Goal: Task Accomplishment & Management: Complete application form

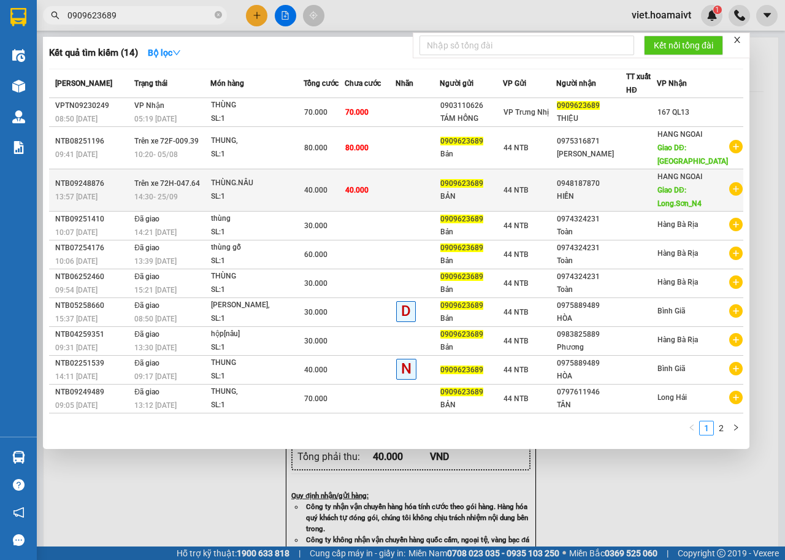
type input "0909623689"
click at [735, 189] on icon "plus-circle" at bounding box center [735, 188] width 13 height 13
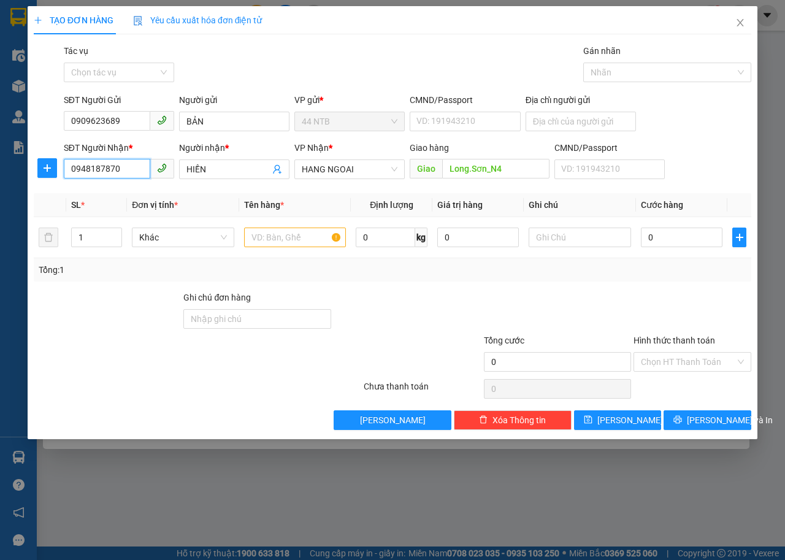
drag, startPoint x: 145, startPoint y: 174, endPoint x: 0, endPoint y: 202, distance: 147.6
click at [0, 202] on div "TẠO ĐƠN HÀNG Yêu cầu xuất hóa đơn điện tử Transit Pickup Surcharge Ids Transit …" at bounding box center [392, 280] width 785 height 560
type input "0935645506"
click at [180, 183] on body "Kết quả tìm kiếm ( 14 ) Bộ lọc Mã ĐH Trạng thái Món hàng Tổng cước Chưa cước Nh…" at bounding box center [392, 280] width 785 height 560
type input "Vĩnh Kỳ"
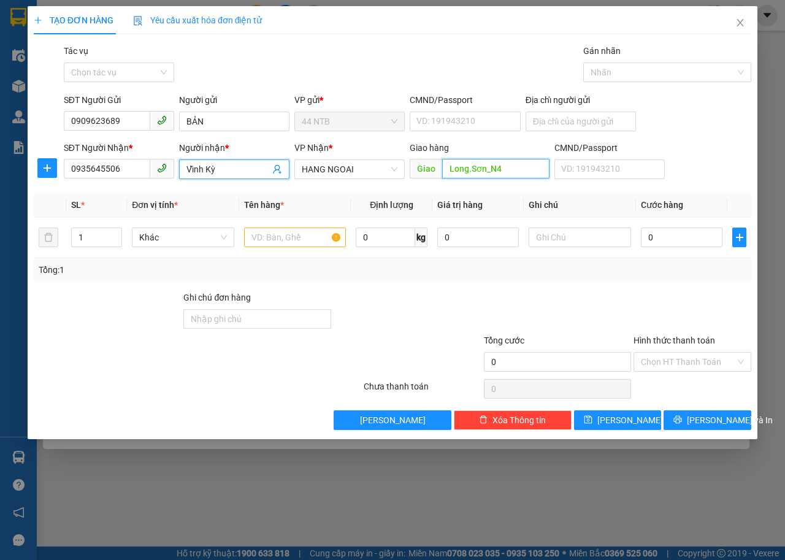
click at [509, 169] on input "Long.Sơn_N4" at bounding box center [495, 169] width 107 height 20
type input "Mỹ.Xuân_A"
click at [288, 240] on input "text" at bounding box center [295, 238] width 102 height 20
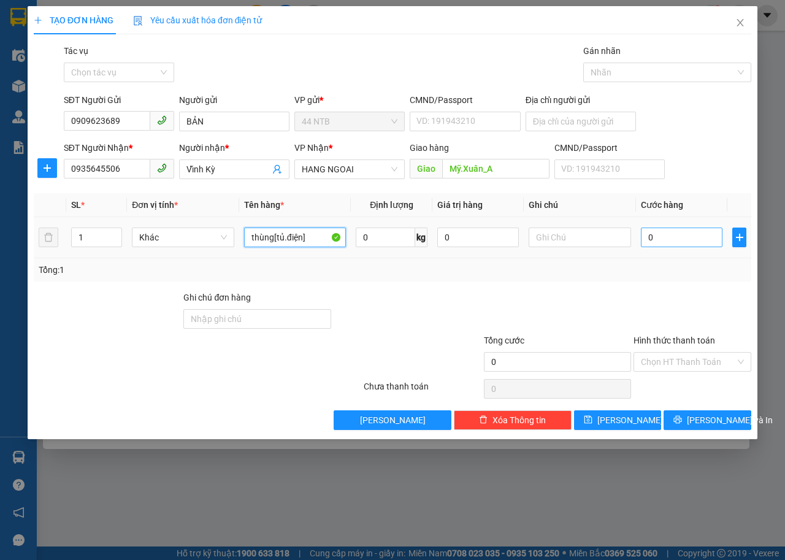
type input "thùng[tủ.điện]"
click at [680, 235] on input "0" at bounding box center [682, 238] width 82 height 20
type input "1"
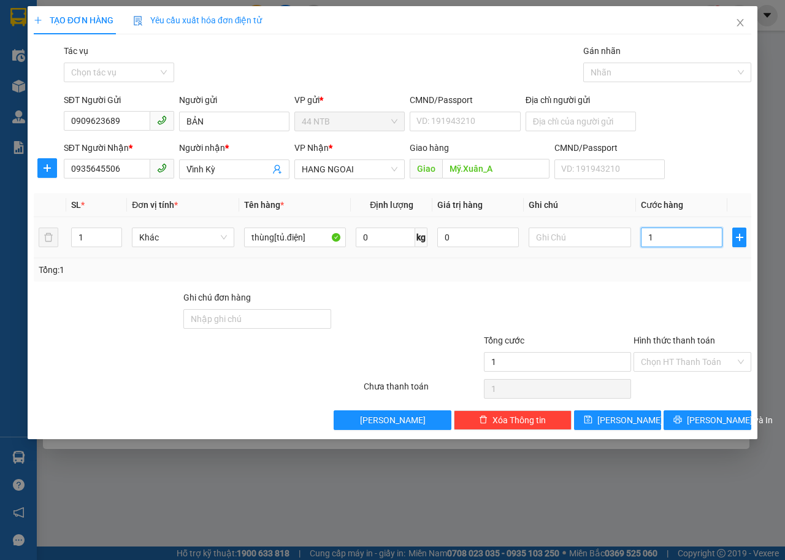
type input "10"
type input "100"
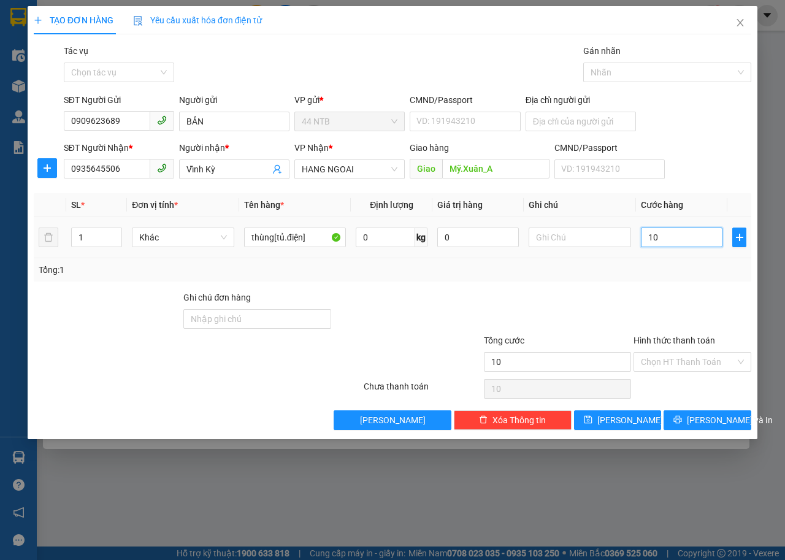
type input "100"
type input "100.000"
click at [671, 358] on input "Hình thức thanh toán" at bounding box center [688, 362] width 94 height 18
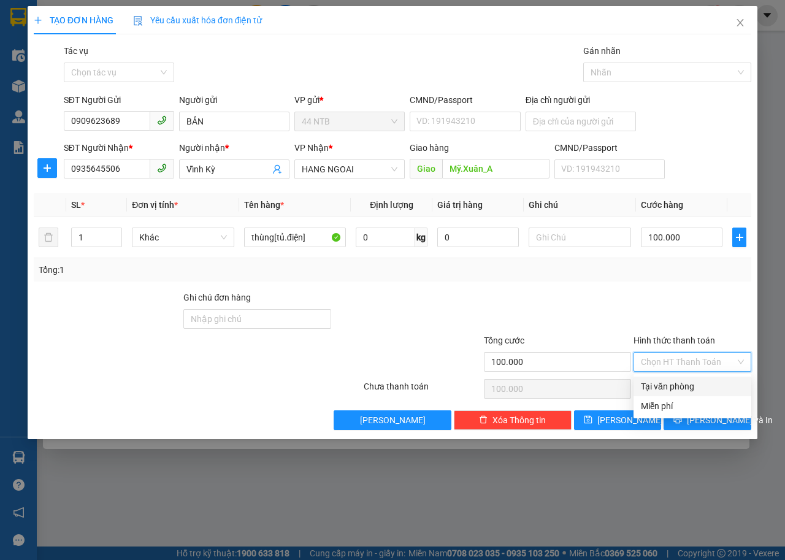
click at [661, 385] on div "Tại văn phòng" at bounding box center [692, 386] width 103 height 13
type input "0"
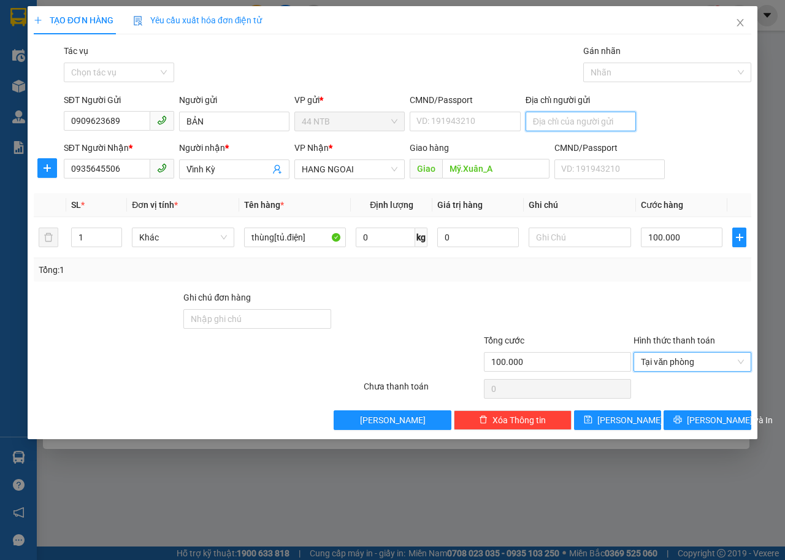
click at [544, 123] on input "Địa chỉ người gửi" at bounding box center [581, 122] width 110 height 20
type input "1_Tú.Xương_Thủ.Đức"
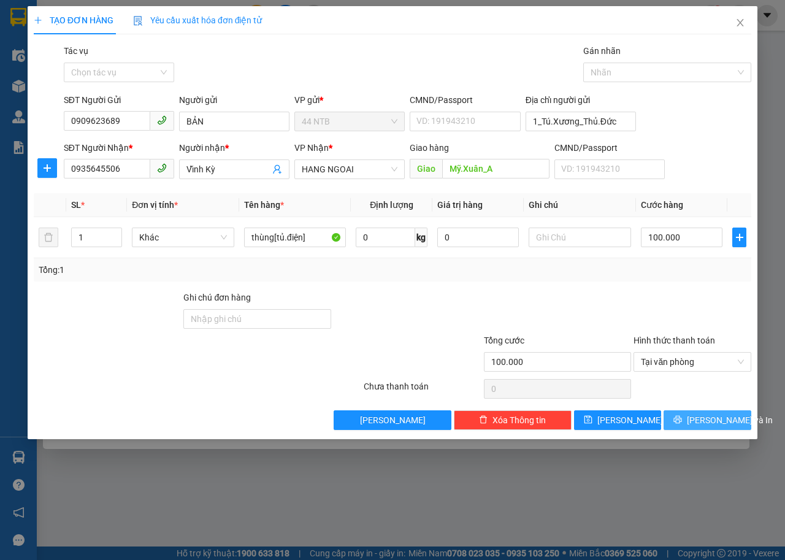
click at [718, 419] on span "[PERSON_NAME] và In" at bounding box center [730, 419] width 86 height 13
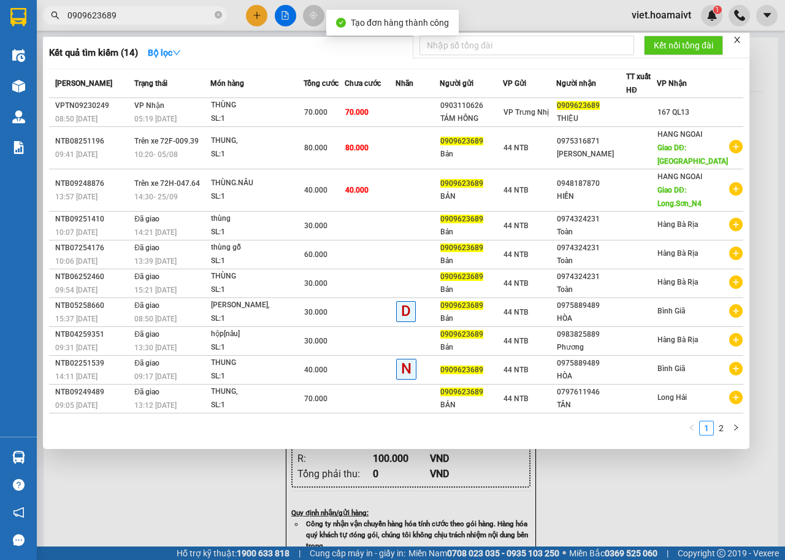
click at [138, 498] on div at bounding box center [392, 280] width 785 height 560
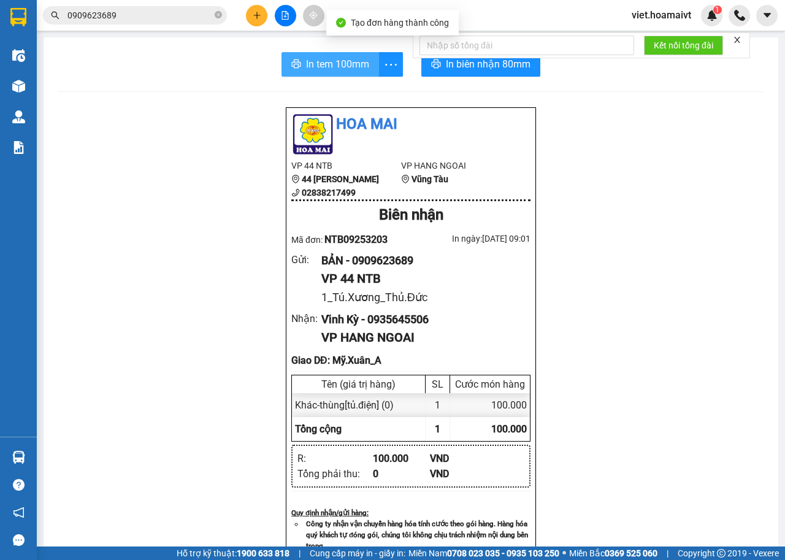
click at [349, 53] on button "In tem 100mm" at bounding box center [330, 64] width 98 height 25
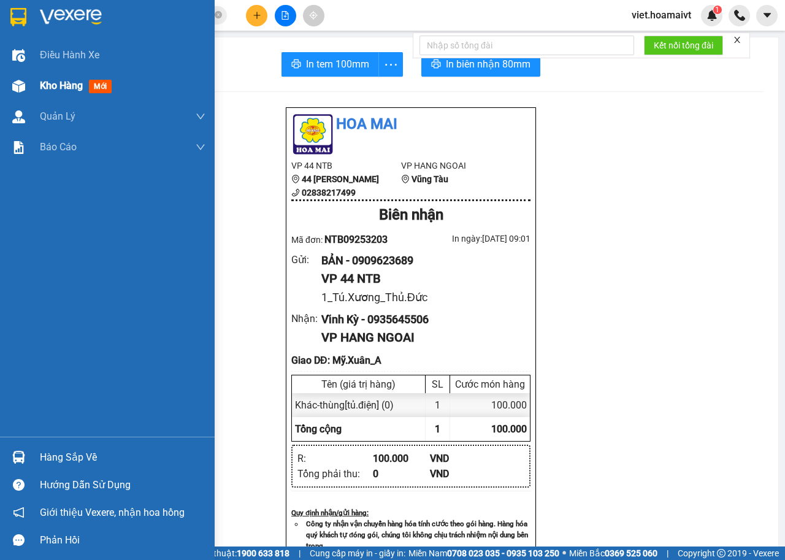
click at [43, 85] on span "Kho hàng" at bounding box center [61, 86] width 43 height 12
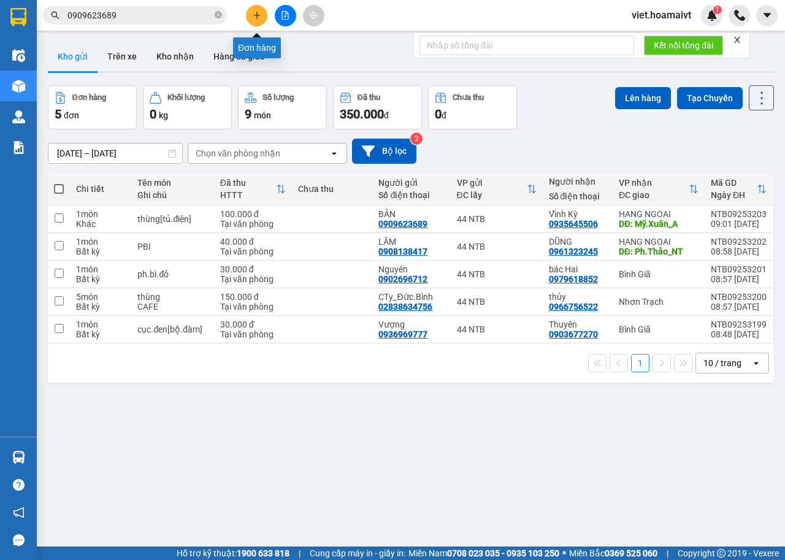
click at [257, 21] on button at bounding box center [256, 15] width 21 height 21
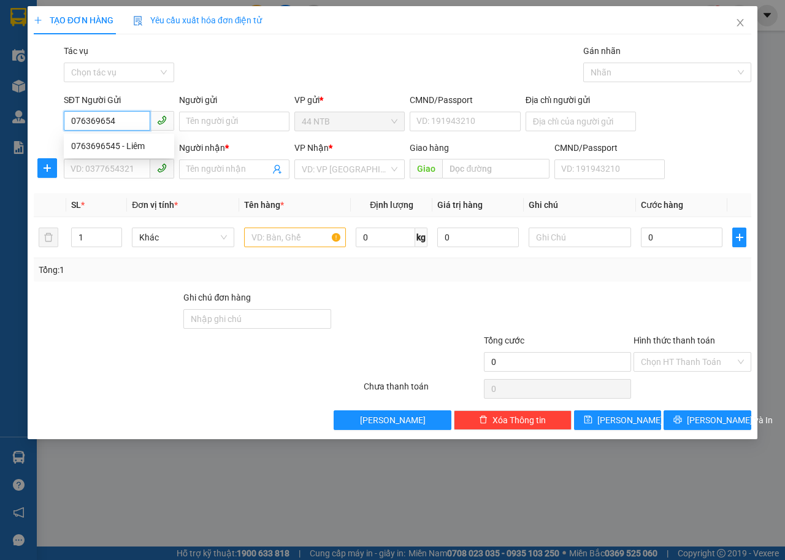
type input "0763696545"
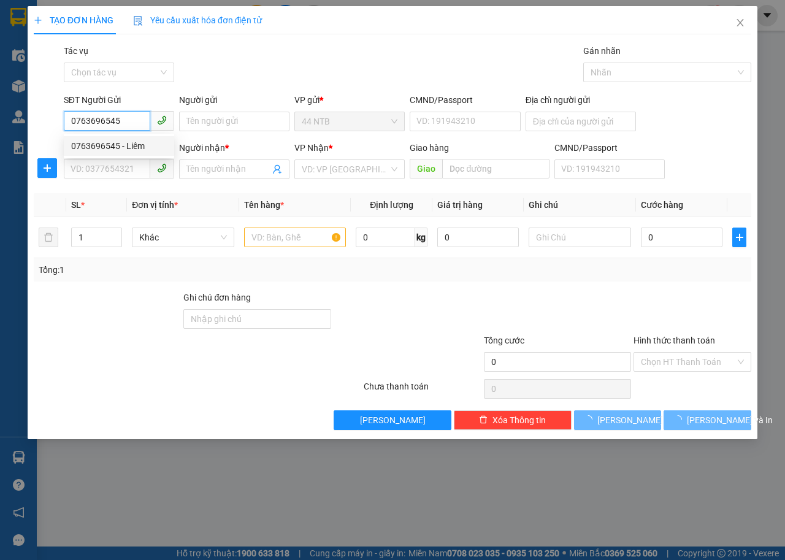
click at [150, 150] on div "0763696545 - Liêm" at bounding box center [119, 145] width 96 height 13
type input "Liêm"
type input "075087021506"
type input "0932858796"
type input "yến"
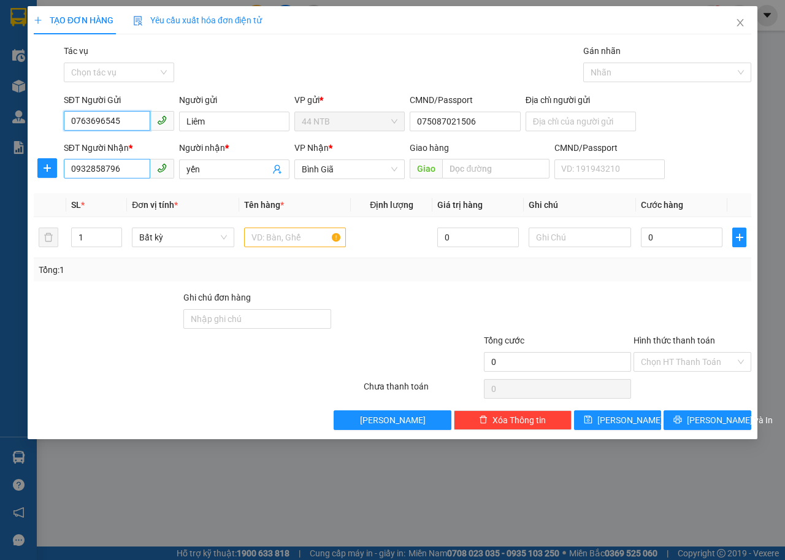
type input "0763696545"
drag, startPoint x: 127, startPoint y: 174, endPoint x: 61, endPoint y: 193, distance: 68.3
click at [61, 193] on div "Transit Pickup Surcharge Ids Transit Deliver Surcharge Ids Transit Deliver Surc…" at bounding box center [393, 237] width 718 height 386
type input "0797305379"
click at [134, 194] on div "0797305379 - LUAN" at bounding box center [119, 193] width 96 height 13
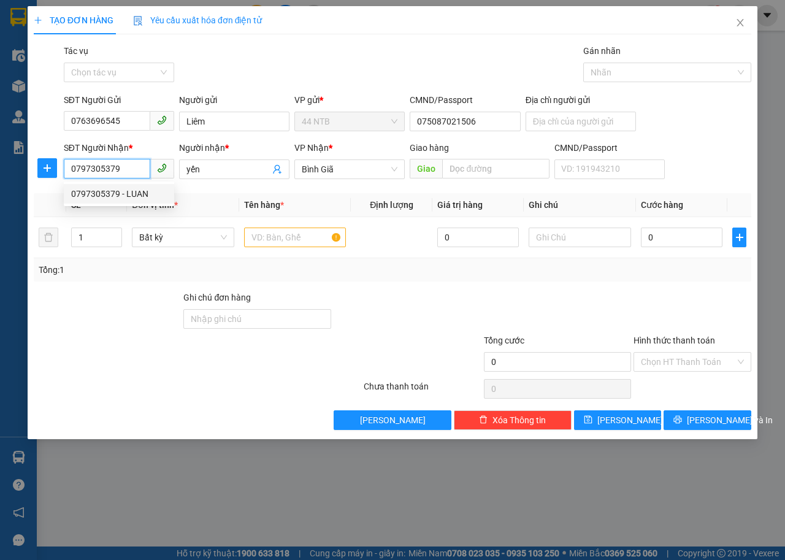
type input "LUAN"
type input "0797305379"
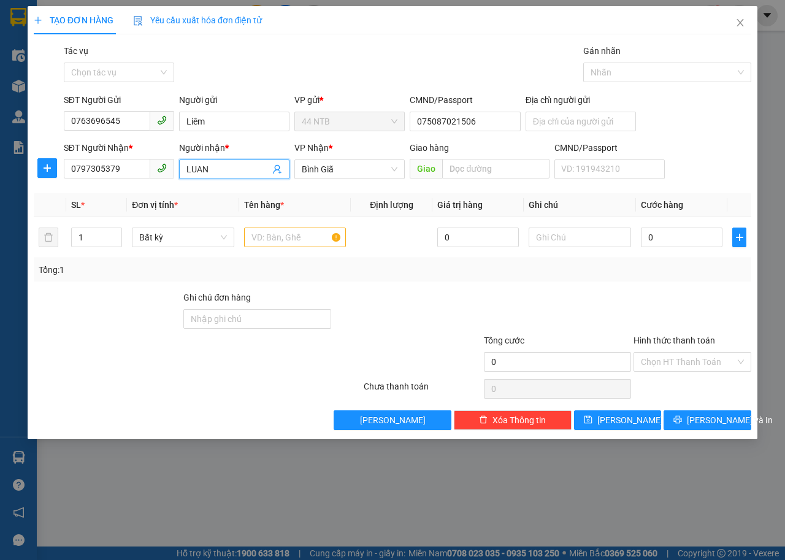
click at [219, 174] on input "LUAN" at bounding box center [227, 169] width 83 height 13
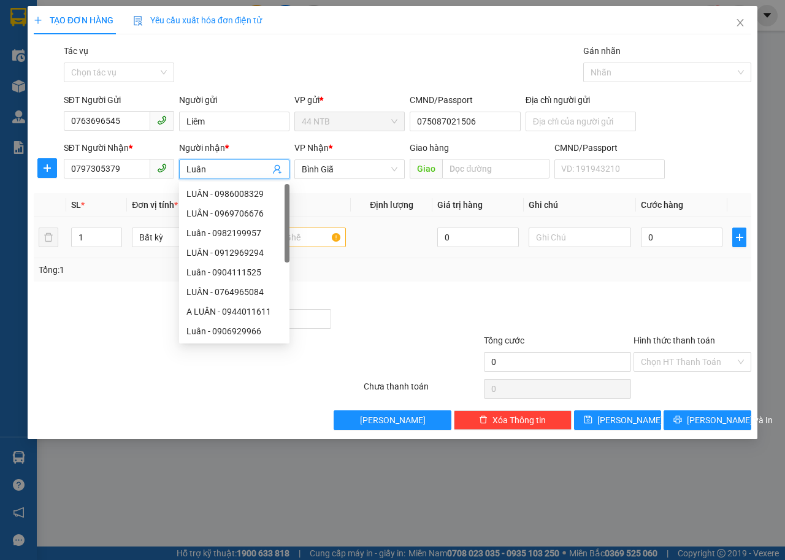
type input "Luân"
click at [305, 240] on input "text" at bounding box center [295, 238] width 102 height 20
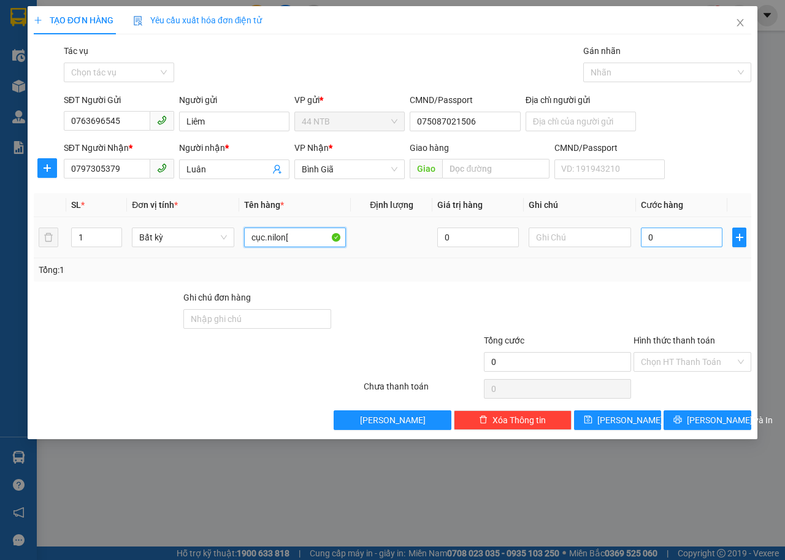
type input "cục.nilon["
click at [657, 235] on input "0" at bounding box center [682, 238] width 82 height 20
type input "3"
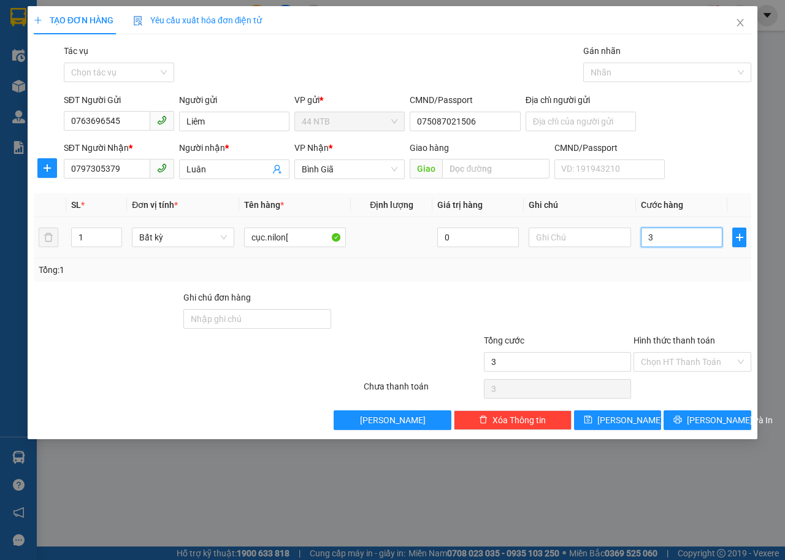
type input "30"
type input "30.000"
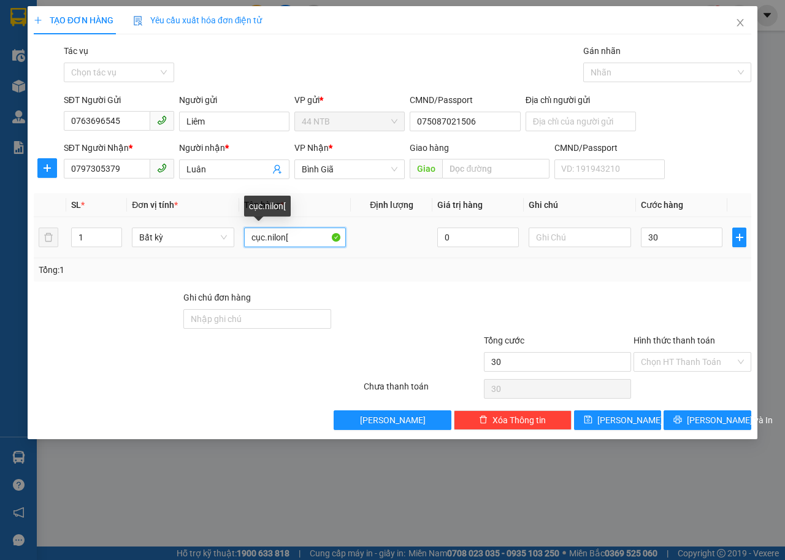
type input "30.000"
click at [306, 245] on input "cục.nilon[" at bounding box center [295, 238] width 102 height 20
type input "cục.nilon[h.sơ]"
click at [418, 286] on div "Transit Pickup Surcharge Ids Transit Deliver Surcharge Ids Transit Deliver Surc…" at bounding box center [393, 237] width 718 height 386
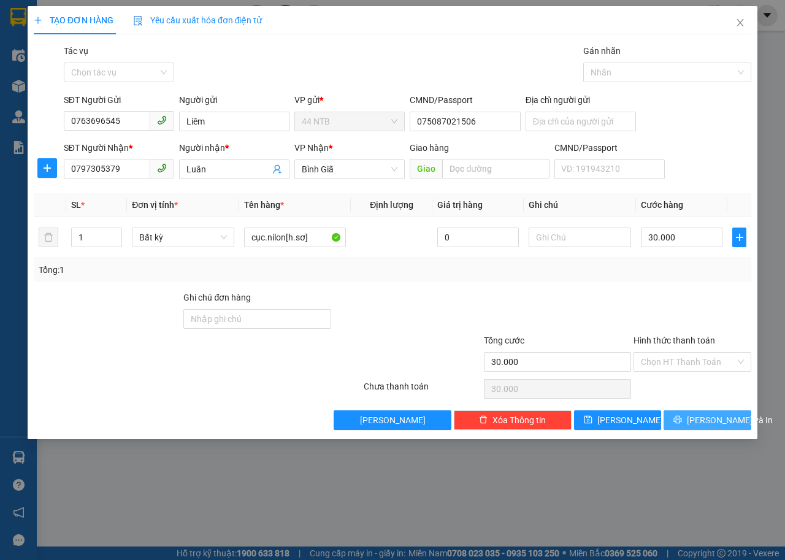
click at [712, 425] on span "[PERSON_NAME] và In" at bounding box center [730, 419] width 86 height 13
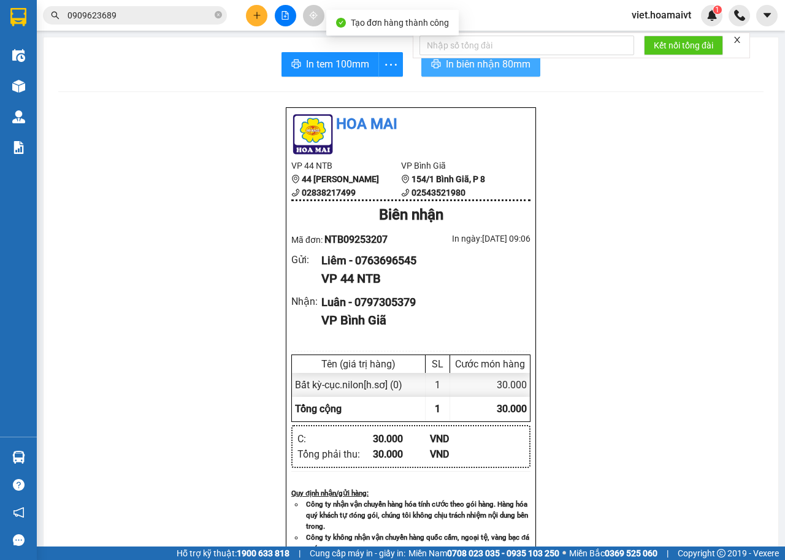
click at [461, 71] on span "In biên nhận 80mm" at bounding box center [488, 63] width 85 height 15
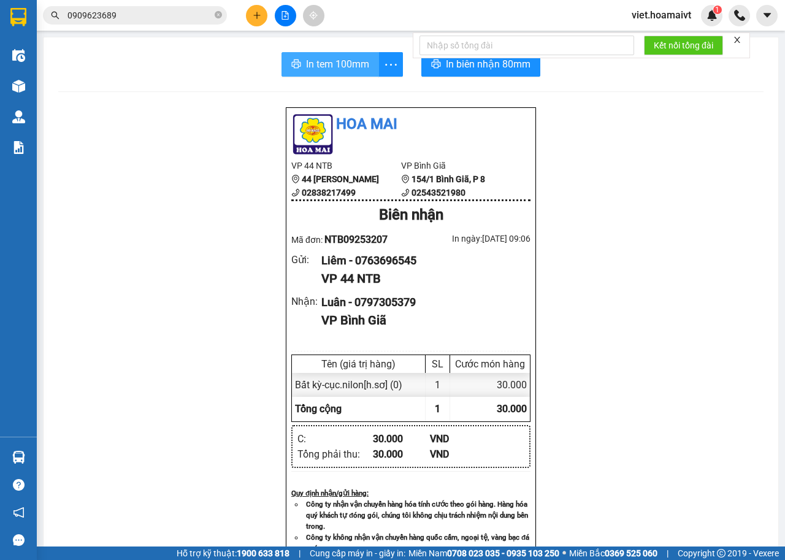
click at [337, 74] on button "In tem 100mm" at bounding box center [330, 64] width 98 height 25
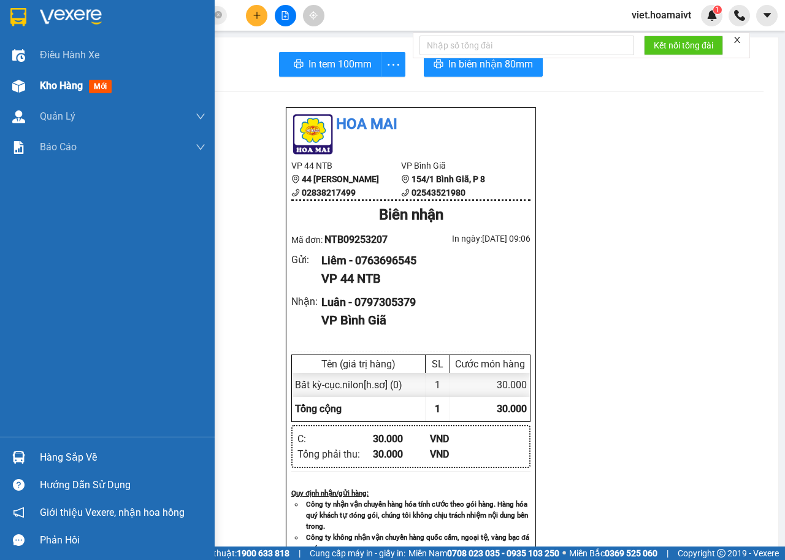
click at [67, 91] on span "Kho hàng" at bounding box center [61, 86] width 43 height 12
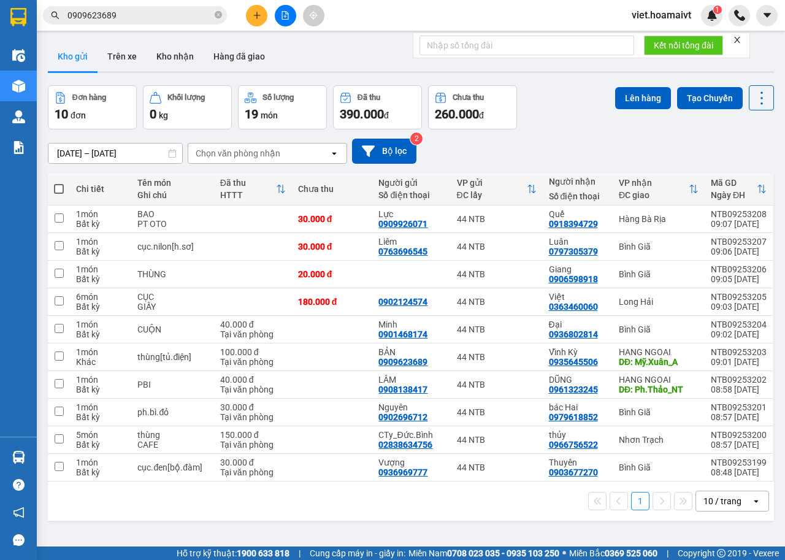
click at [226, 146] on div "Chọn văn phòng nhận" at bounding box center [258, 154] width 141 height 20
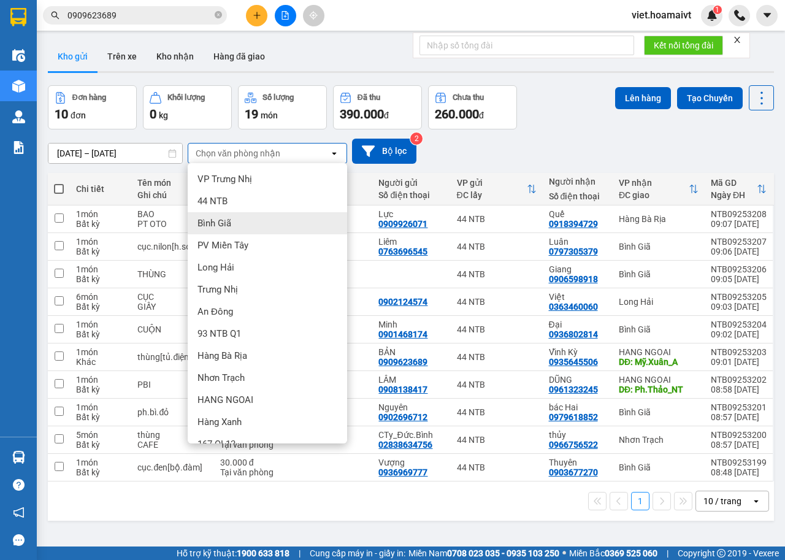
click at [226, 223] on span "Bình Giã" at bounding box center [214, 223] width 34 height 12
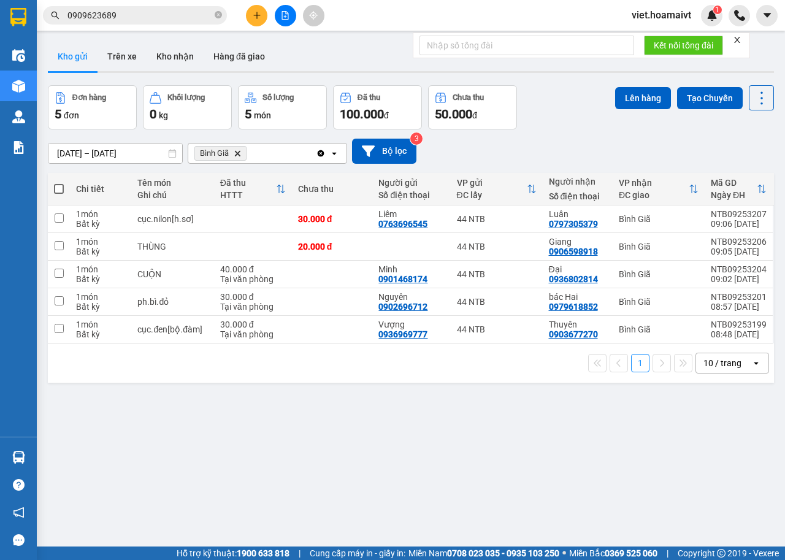
click at [58, 188] on span at bounding box center [59, 189] width 10 height 10
click at [59, 183] on input "checkbox" at bounding box center [59, 183] width 0 height 0
checkbox input "true"
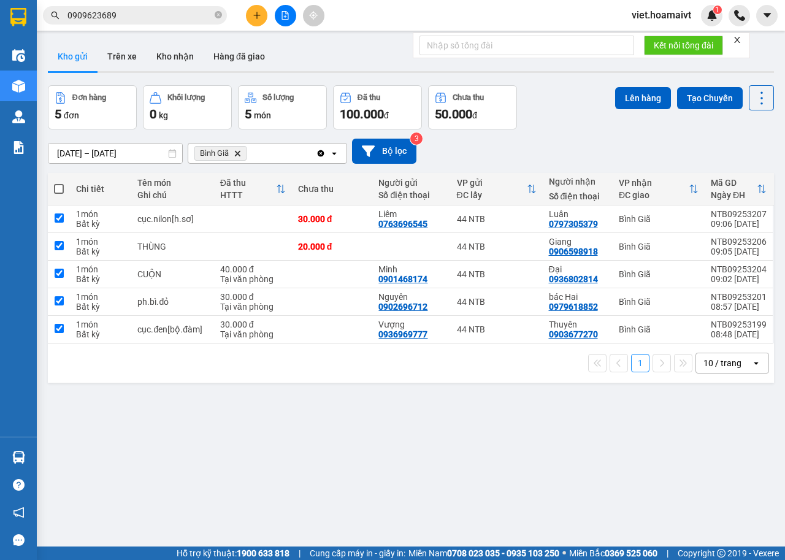
checkbox input "true"
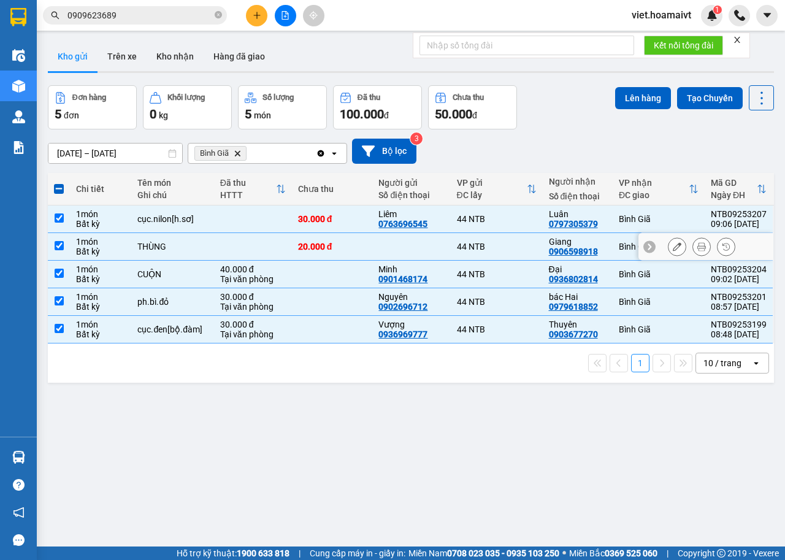
click at [94, 251] on div "Bất kỳ" at bounding box center [100, 252] width 49 height 10
checkbox input "false"
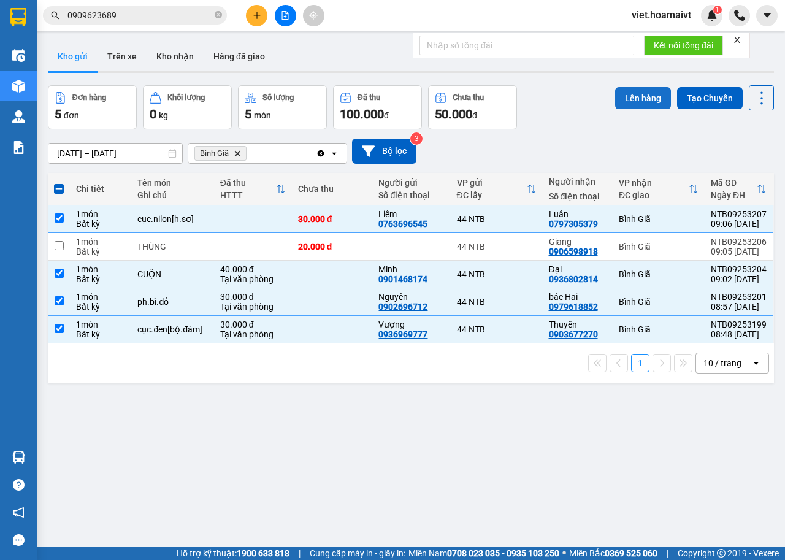
click at [631, 102] on button "Lên hàng" at bounding box center [643, 98] width 56 height 22
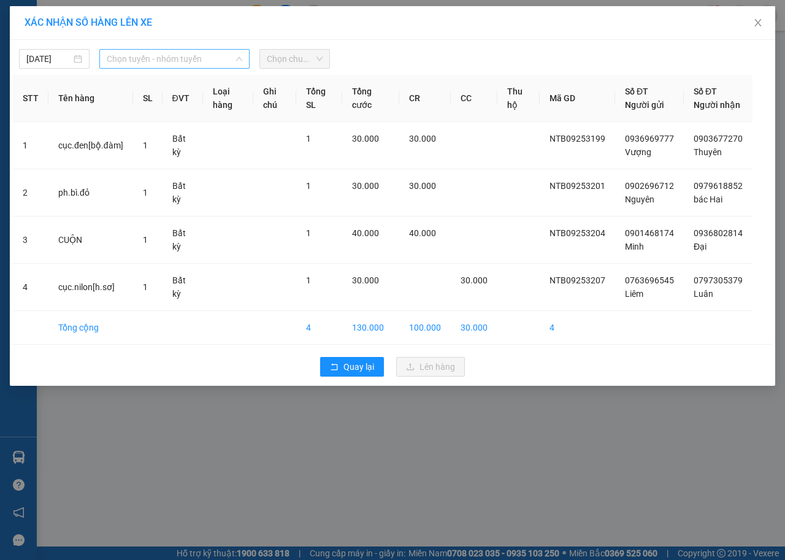
click at [180, 56] on span "Chọn tuyến - nhóm tuyến" at bounding box center [175, 59] width 136 height 18
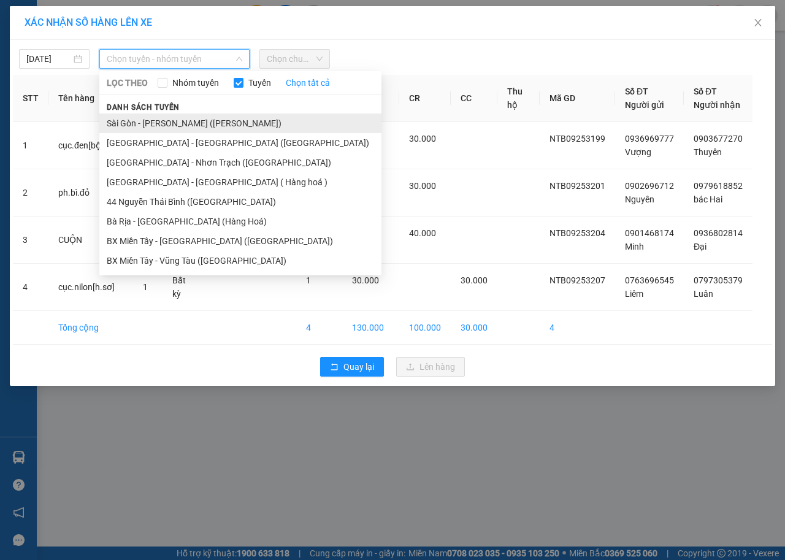
click at [169, 120] on li "Sài Gòn - [PERSON_NAME] ([PERSON_NAME])" at bounding box center [240, 123] width 282 height 20
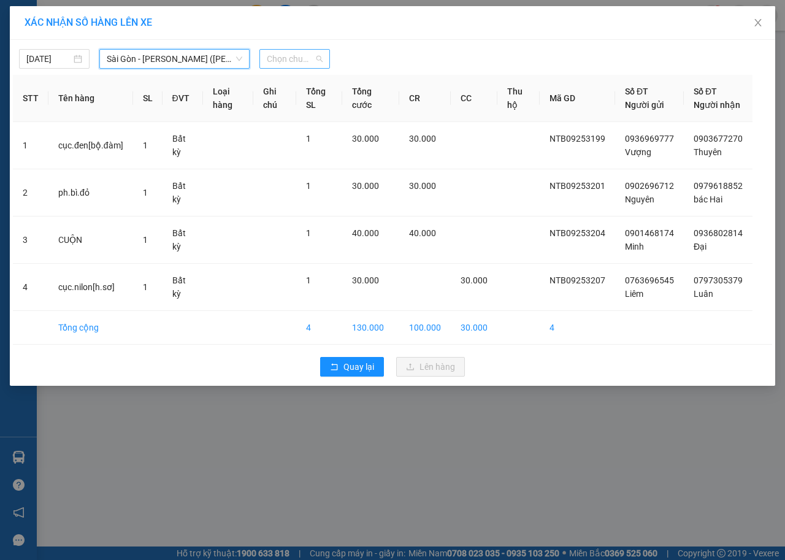
click at [308, 64] on span "Chọn chuyến" at bounding box center [295, 59] width 56 height 18
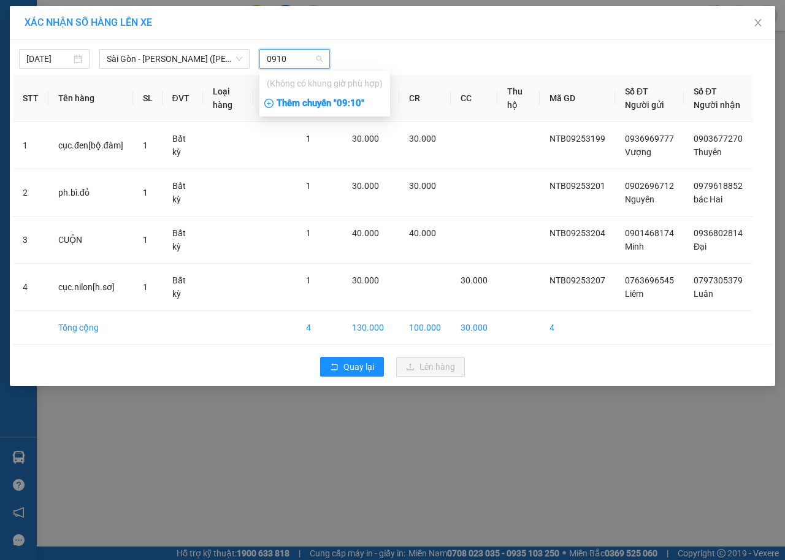
type input "0910"
click at [329, 112] on div "Thêm chuyến " 09:10 "" at bounding box center [324, 103] width 131 height 21
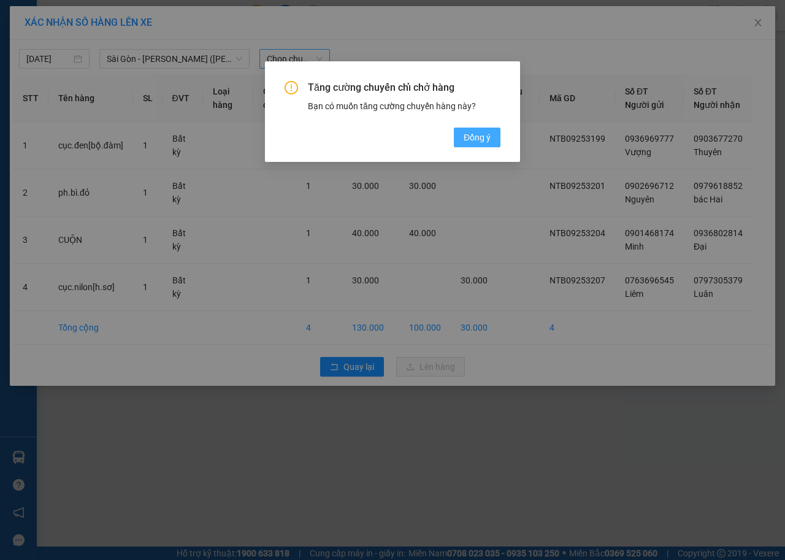
click at [464, 137] on span "Đồng ý" at bounding box center [477, 137] width 27 height 13
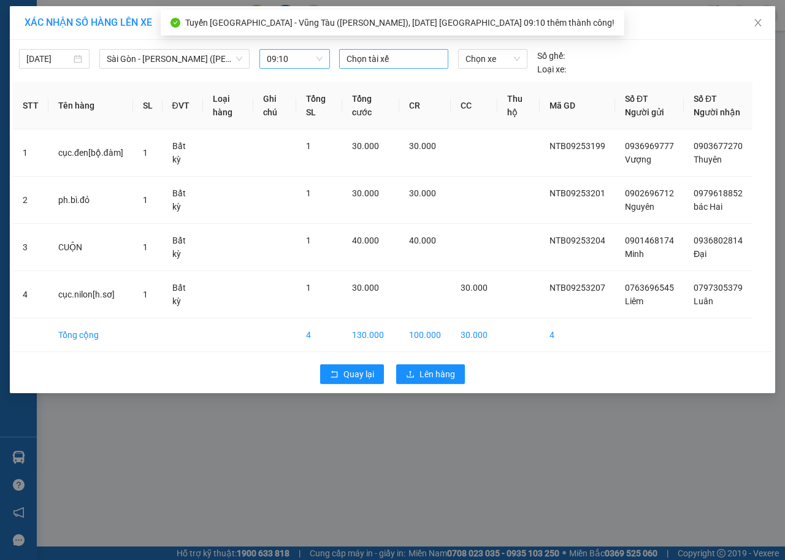
click at [382, 61] on div at bounding box center [393, 59] width 103 height 15
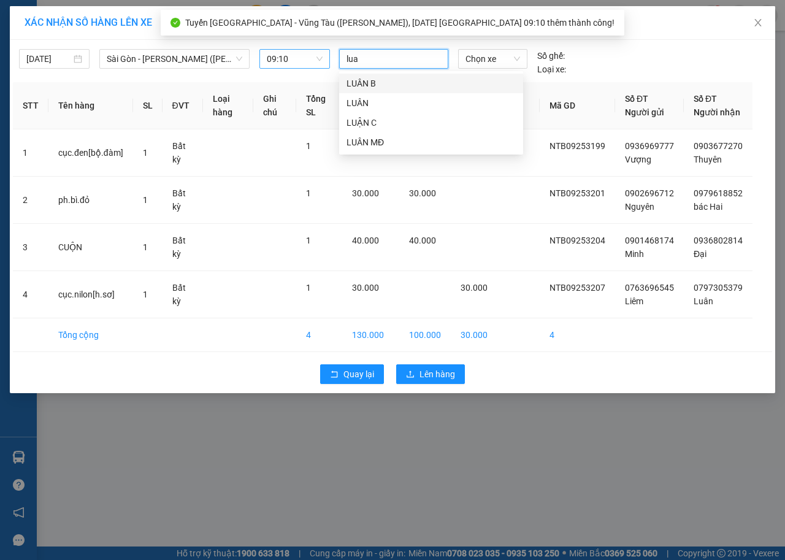
type input "[PERSON_NAME]"
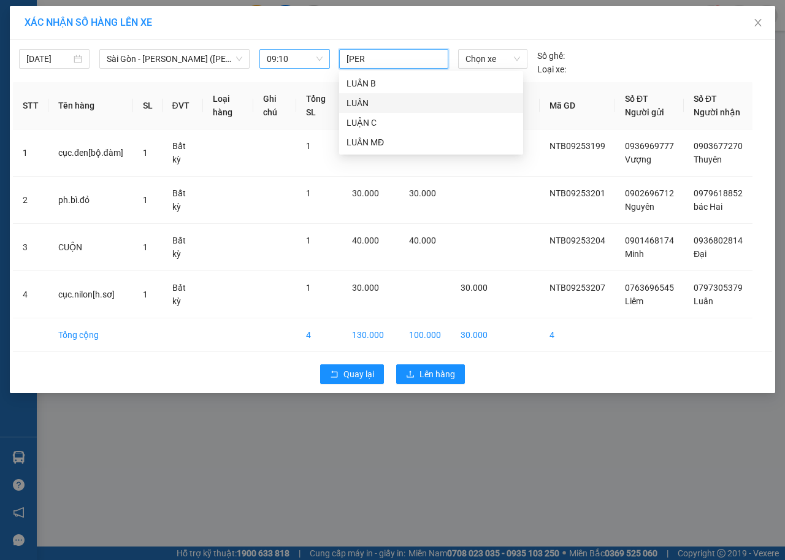
click at [372, 99] on div "LUÂN" at bounding box center [430, 102] width 169 height 13
click at [491, 58] on span "Chọn xe" at bounding box center [492, 59] width 55 height 18
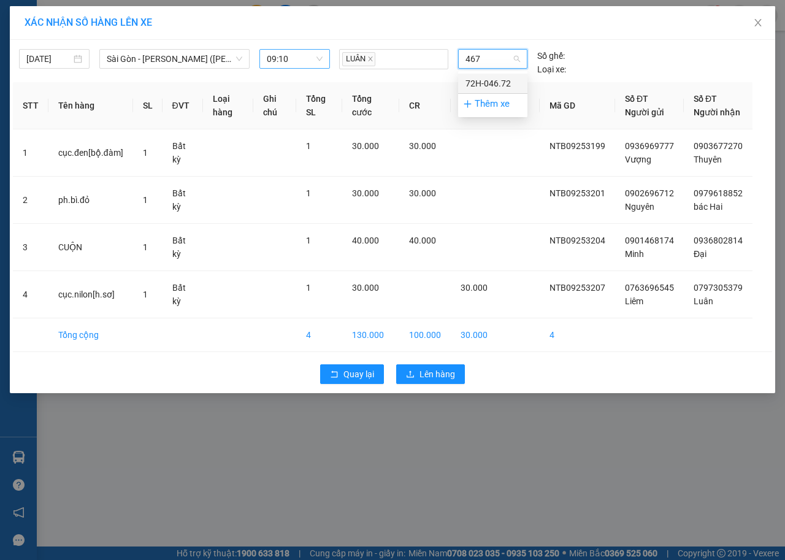
type input "4672"
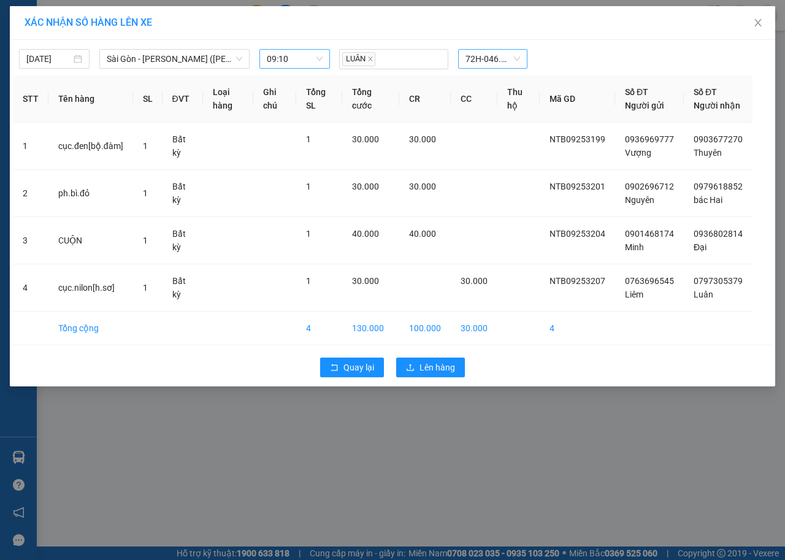
click at [407, 383] on div "Quay lại Lên hàng" at bounding box center [392, 367] width 759 height 32
click at [413, 377] on button "Lên hàng" at bounding box center [430, 368] width 69 height 20
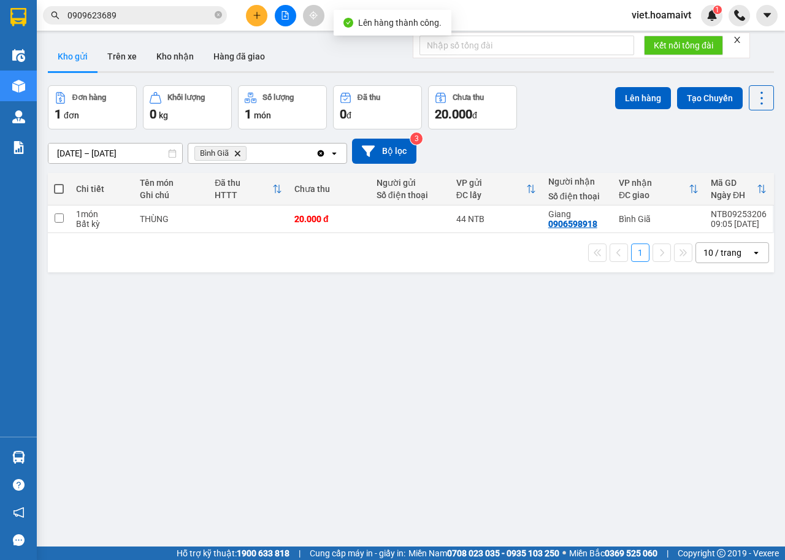
click at [235, 154] on icon "Delete" at bounding box center [237, 153] width 7 height 7
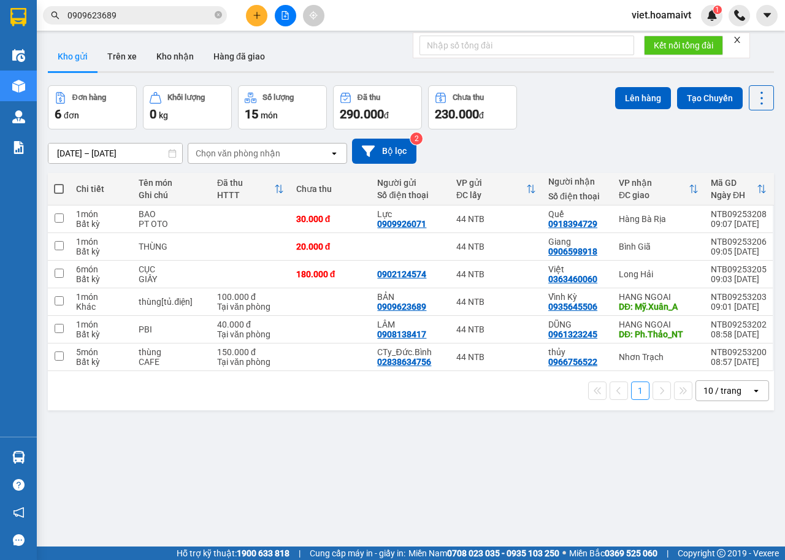
click at [235, 154] on div "Chọn văn phòng nhận" at bounding box center [238, 153] width 85 height 12
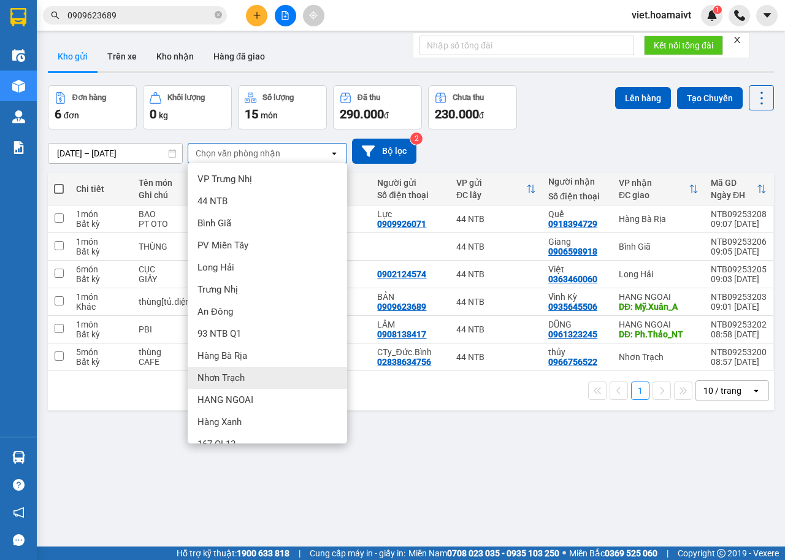
click at [234, 378] on span "Nhơn Trạch" at bounding box center [220, 378] width 47 height 12
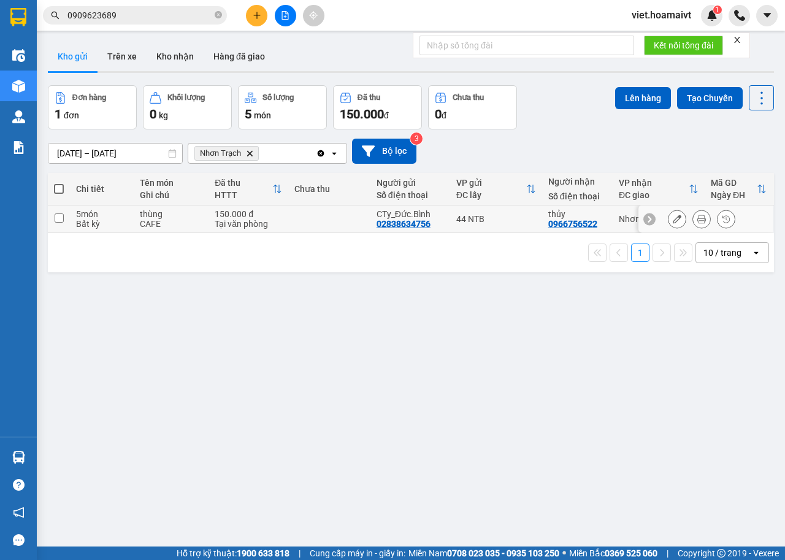
click at [209, 223] on td "150.000 đ Tại văn phòng" at bounding box center [249, 219] width 80 height 28
checkbox input "true"
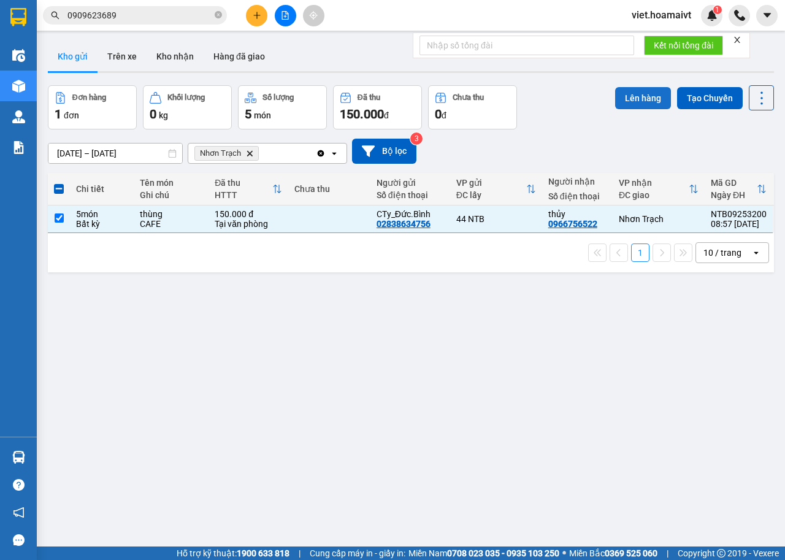
click at [617, 98] on button "Lên hàng" at bounding box center [643, 98] width 56 height 22
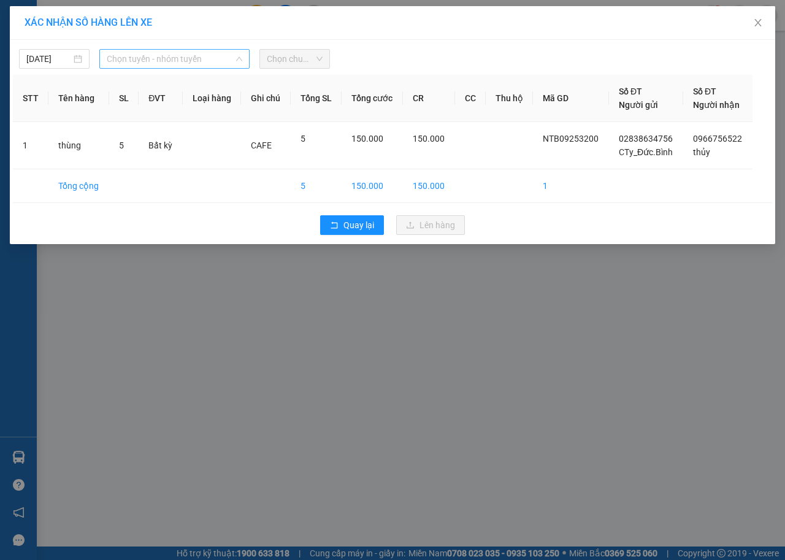
click at [178, 56] on span "Chọn tuyến - nhóm tuyến" at bounding box center [175, 59] width 136 height 18
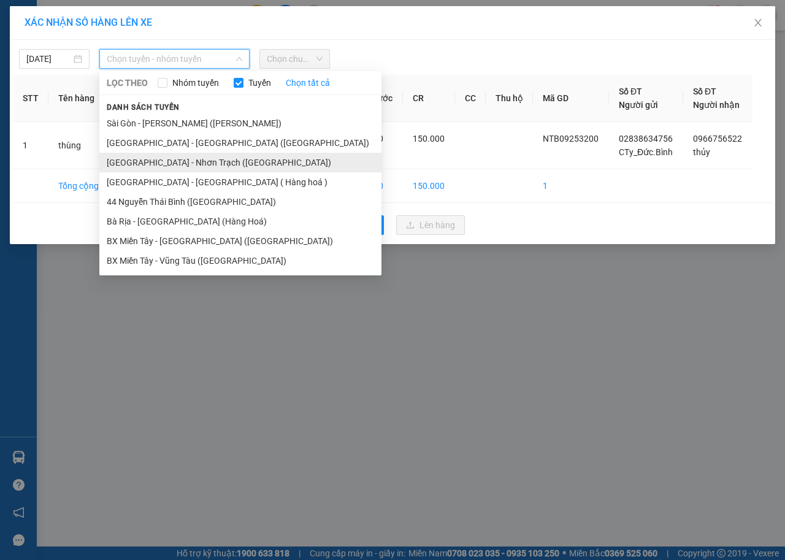
click at [164, 161] on li "[GEOGRAPHIC_DATA] - Nhơn Trạch ([GEOGRAPHIC_DATA])" at bounding box center [240, 163] width 282 height 20
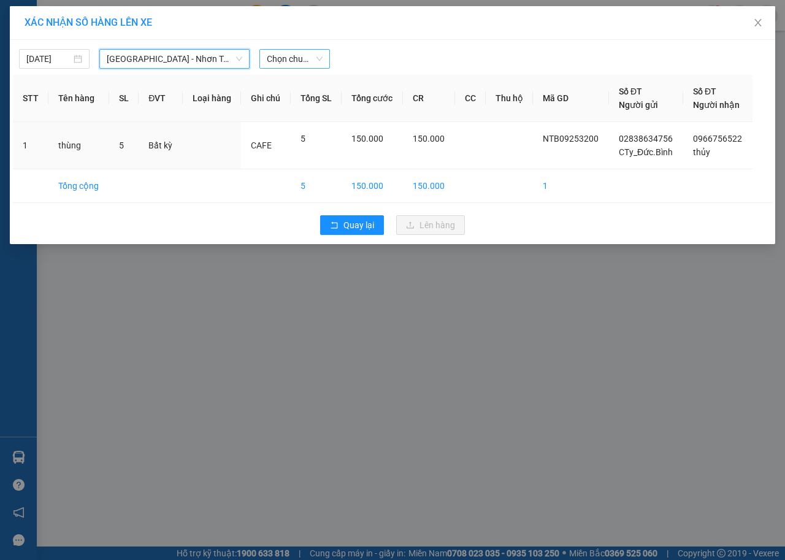
click at [279, 50] on span "Chọn chuyến" at bounding box center [295, 59] width 56 height 18
type input "0910"
click at [316, 103] on div "Thêm chuyến " 09:10 "" at bounding box center [324, 103] width 131 height 21
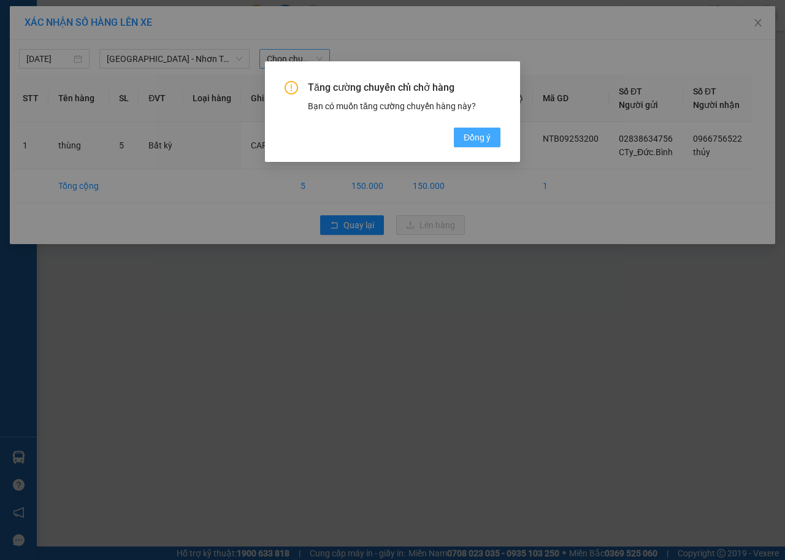
click at [473, 140] on span "Đồng ý" at bounding box center [477, 137] width 27 height 13
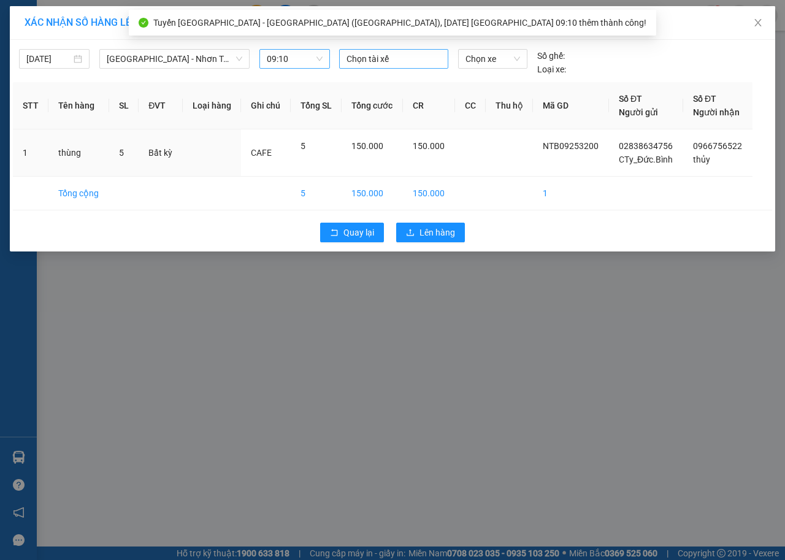
click at [428, 56] on div at bounding box center [393, 59] width 103 height 15
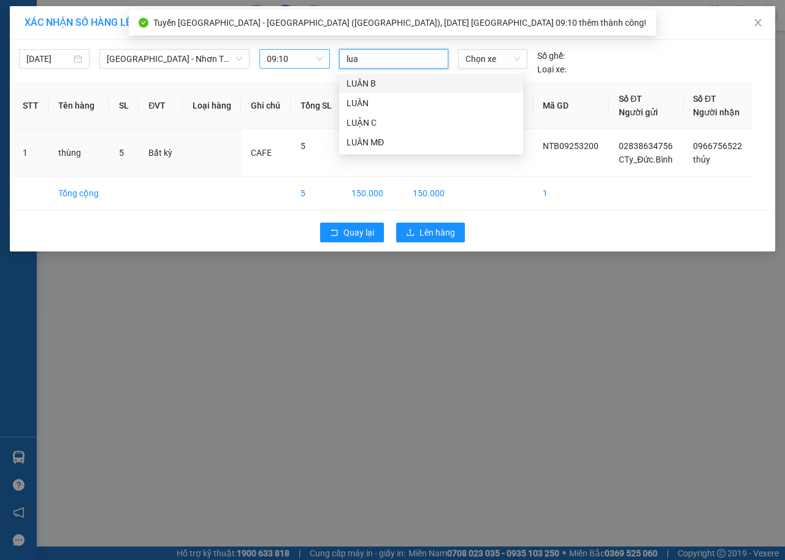
type input "[PERSON_NAME]"
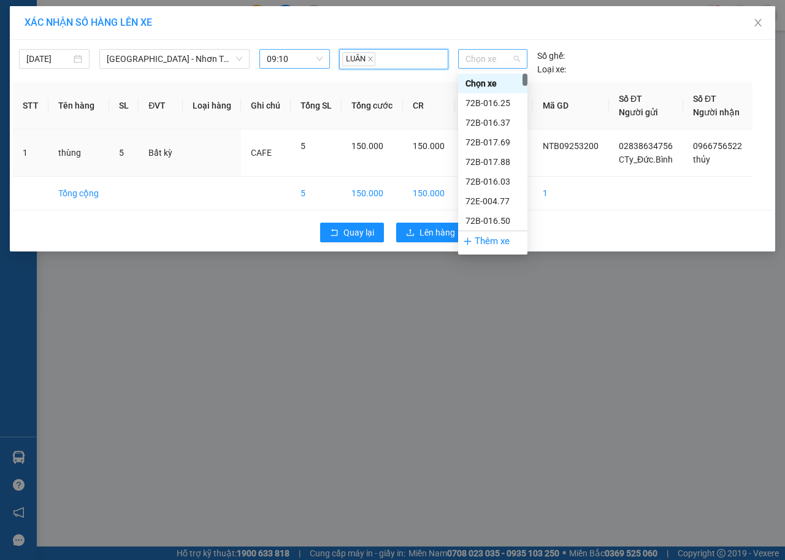
click at [507, 61] on span "Chọn xe" at bounding box center [492, 59] width 55 height 18
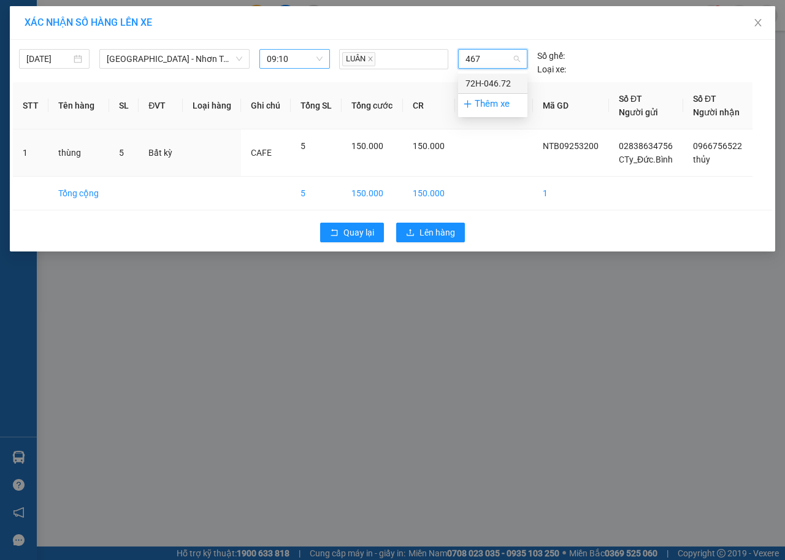
type input "4672"
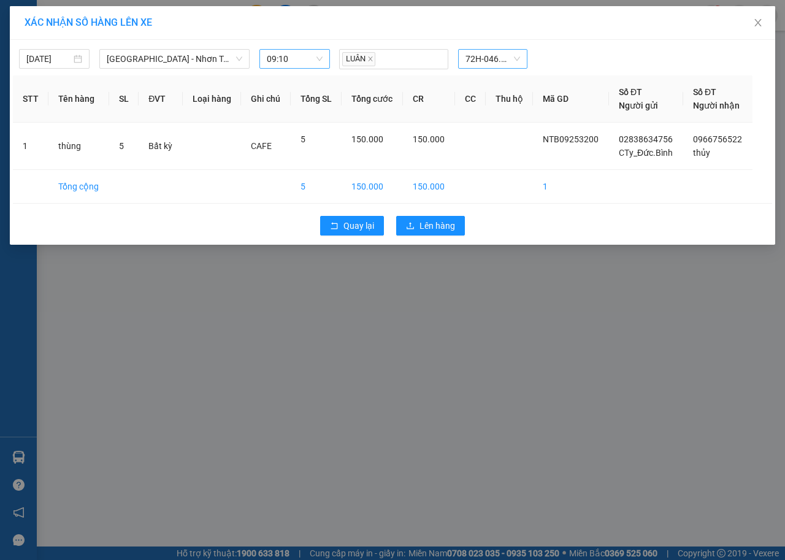
click at [434, 235] on div "Quay lại Lên hàng" at bounding box center [392, 226] width 759 height 32
click at [434, 226] on span "Lên hàng" at bounding box center [437, 225] width 36 height 13
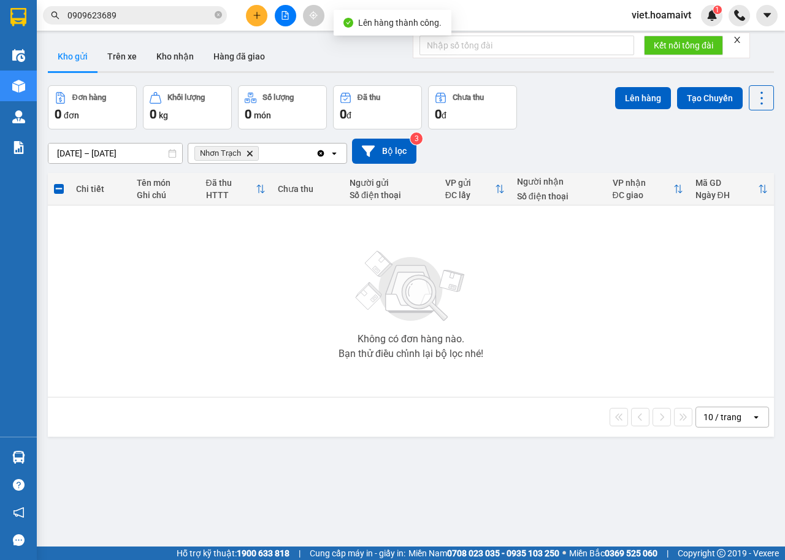
click at [248, 155] on icon "Delete" at bounding box center [249, 153] width 7 height 7
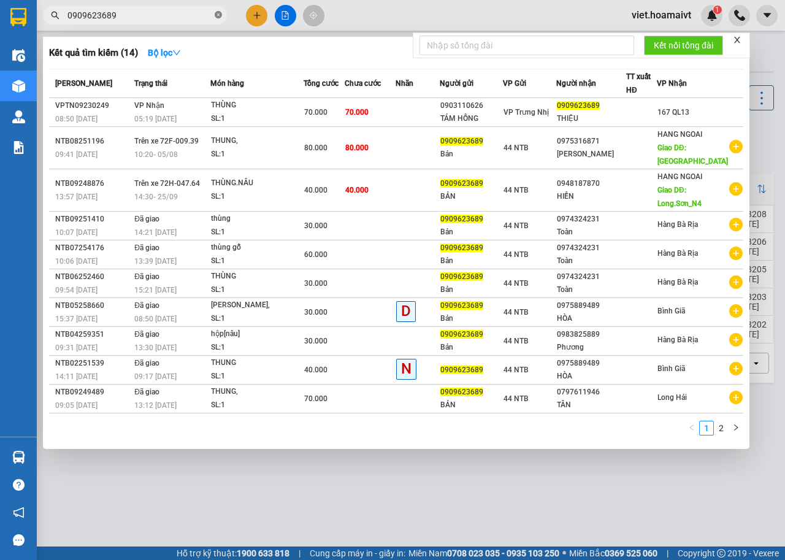
click at [218, 13] on icon "close-circle" at bounding box center [218, 14] width 7 height 7
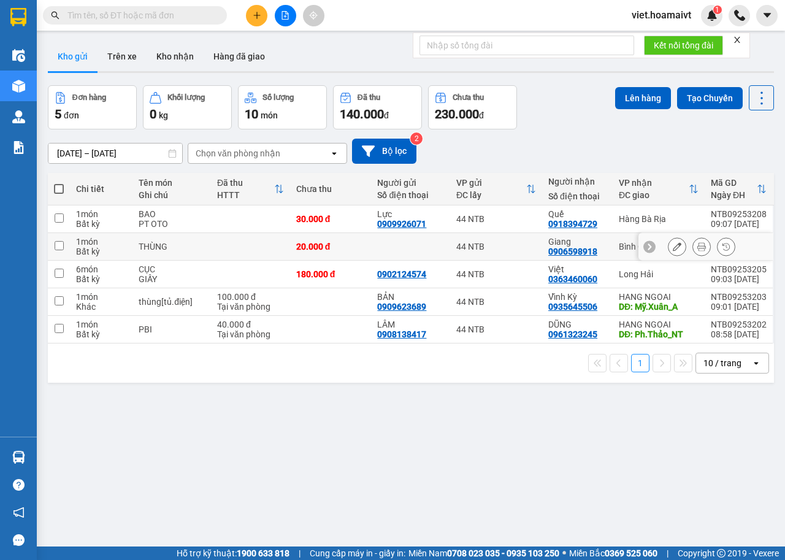
click at [238, 253] on td at bounding box center [250, 247] width 79 height 28
checkbox input "true"
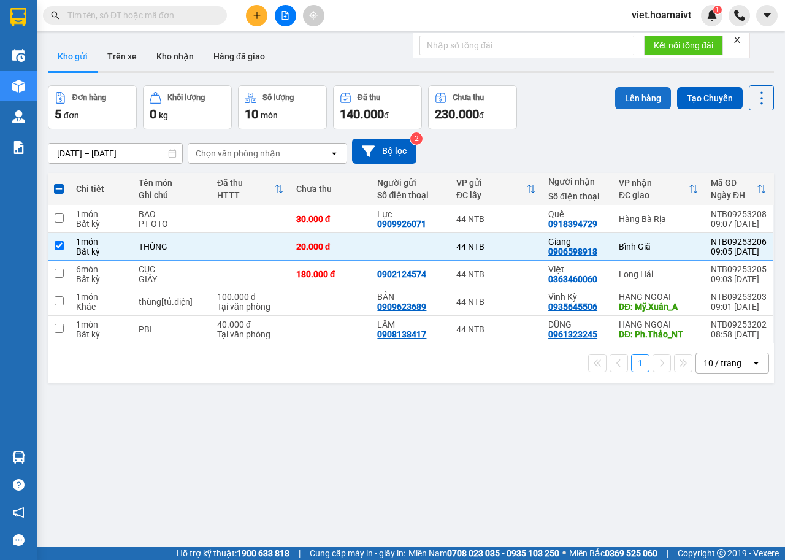
click at [621, 102] on button "Lên hàng" at bounding box center [643, 98] width 56 height 22
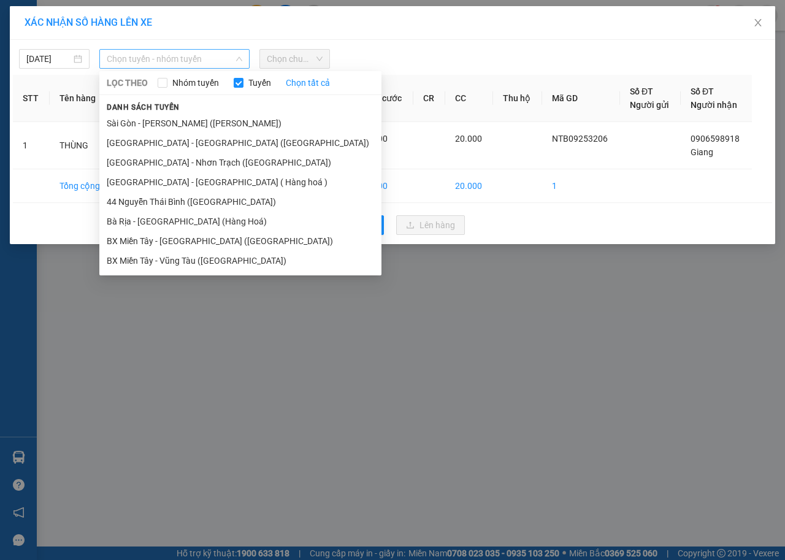
click at [194, 64] on span "Chọn tuyến - nhóm tuyến" at bounding box center [175, 59] width 136 height 18
click at [194, 124] on li "Sài Gòn - [PERSON_NAME] ([PERSON_NAME])" at bounding box center [240, 123] width 282 height 20
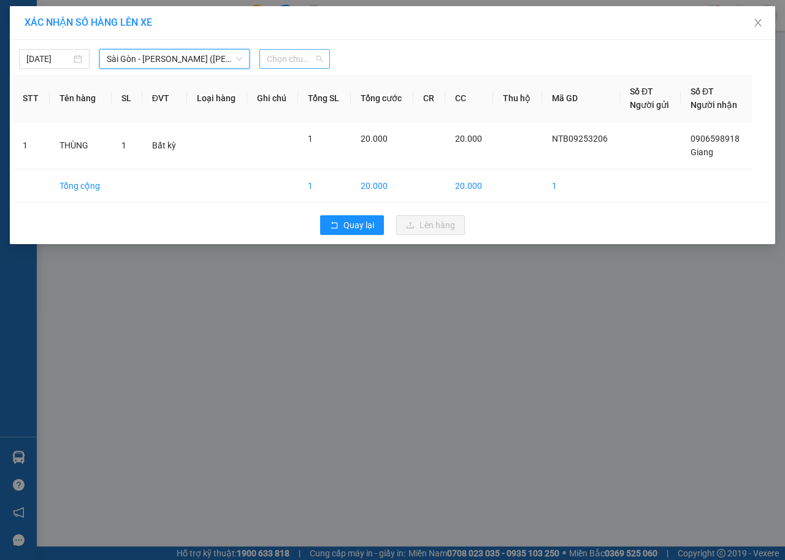
click at [293, 58] on span "Chọn chuyến" at bounding box center [295, 59] width 56 height 18
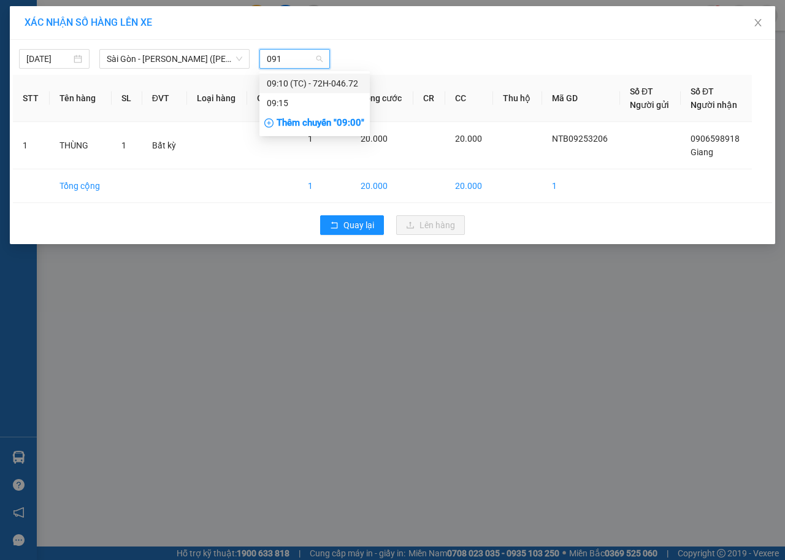
type input "0910"
click at [296, 87] on div "09:10 (TC) - 72H-046.72" at bounding box center [315, 83] width 96 height 13
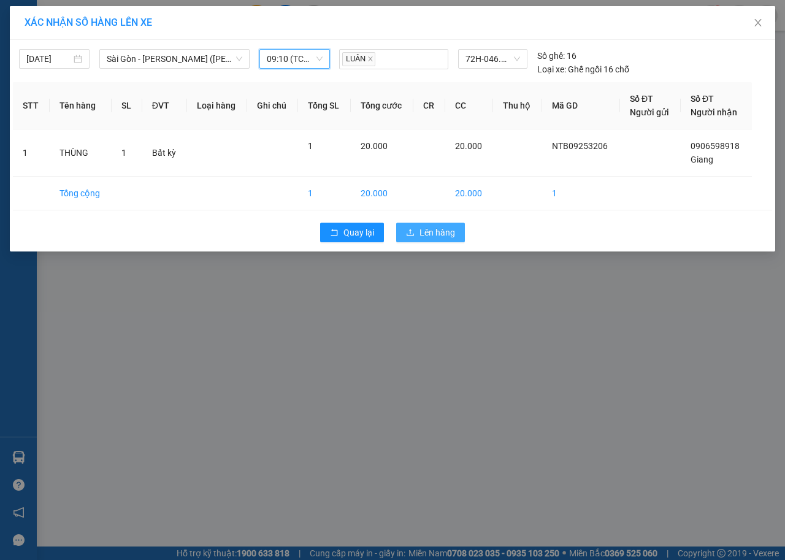
click at [422, 233] on span "Lên hàng" at bounding box center [437, 232] width 36 height 13
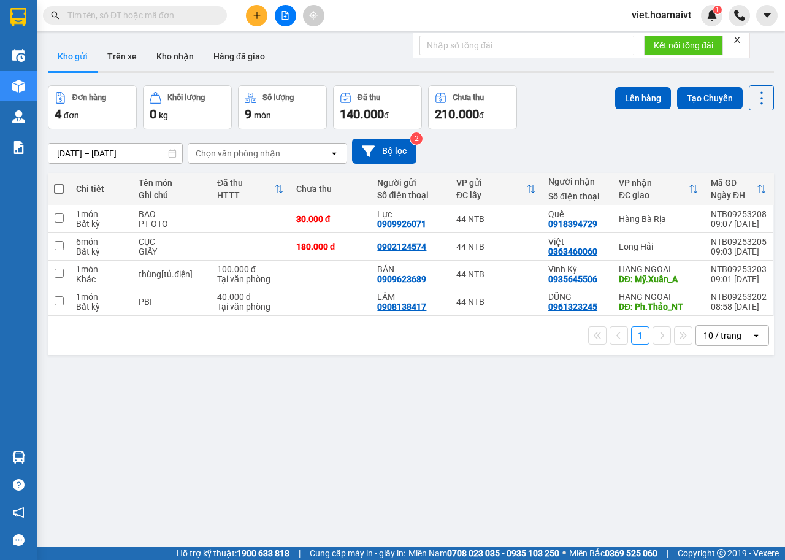
click at [258, 18] on icon "plus" at bounding box center [257, 15] width 9 height 9
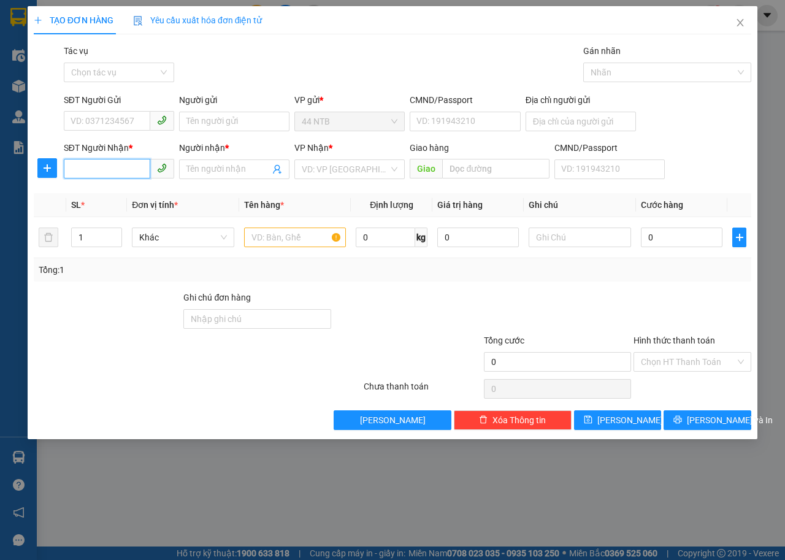
click at [110, 160] on input "SĐT Người Nhận *" at bounding box center [107, 169] width 86 height 20
type input "0937332747"
click at [142, 189] on div "0937332747 - [PERSON_NAME]" at bounding box center [131, 193] width 121 height 13
type input "THANH"
type input "Phú.Mỹ_CC"
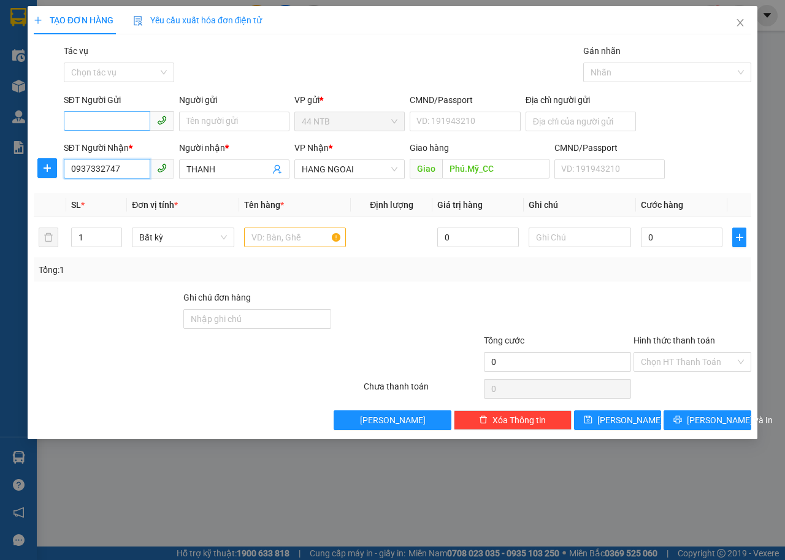
type input "0937332747"
click at [113, 128] on input "SĐT Người Gửi" at bounding box center [107, 121] width 86 height 20
click at [129, 140] on div "0903884808 - ĐẠT" at bounding box center [119, 145] width 96 height 13
type input "0903884808"
type input "ĐẠT"
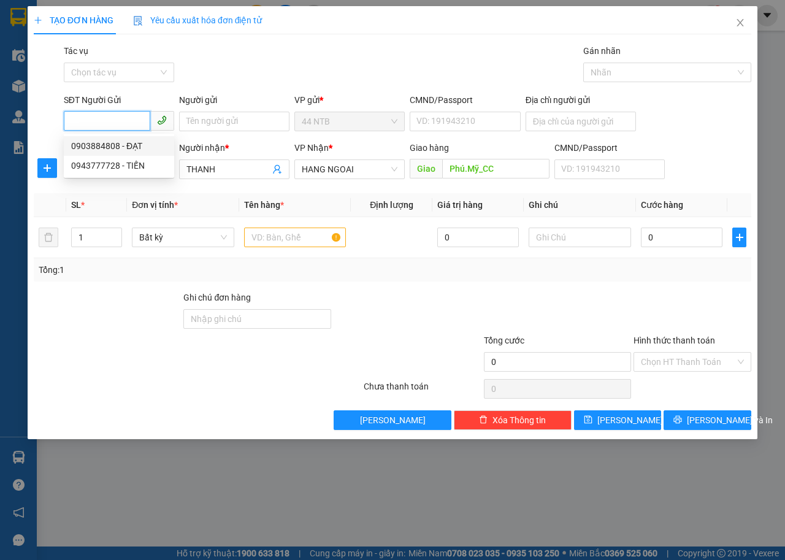
type input "079089008069"
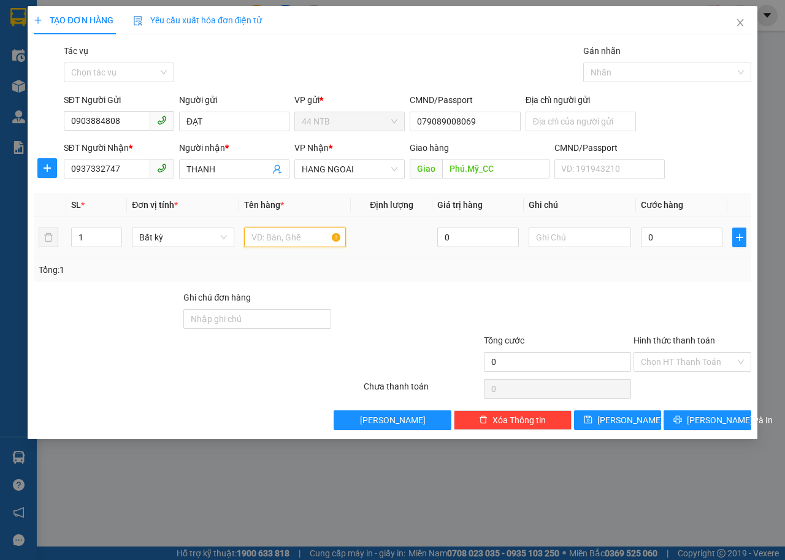
click at [283, 241] on input "text" at bounding box center [295, 238] width 102 height 20
type input "tep hs"
click at [662, 236] on input "0" at bounding box center [682, 238] width 82 height 20
type input "4"
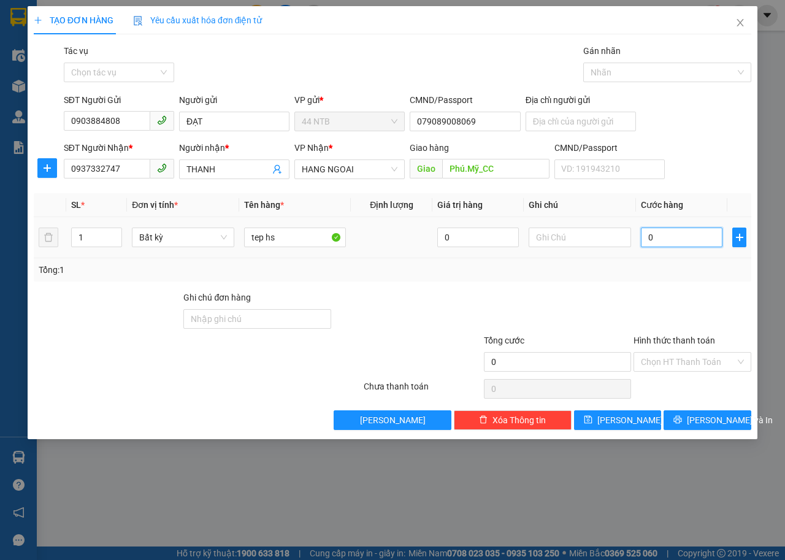
type input "4"
type input "40"
click at [743, 358] on div "Chọn HT Thanh Toán" at bounding box center [692, 362] width 118 height 20
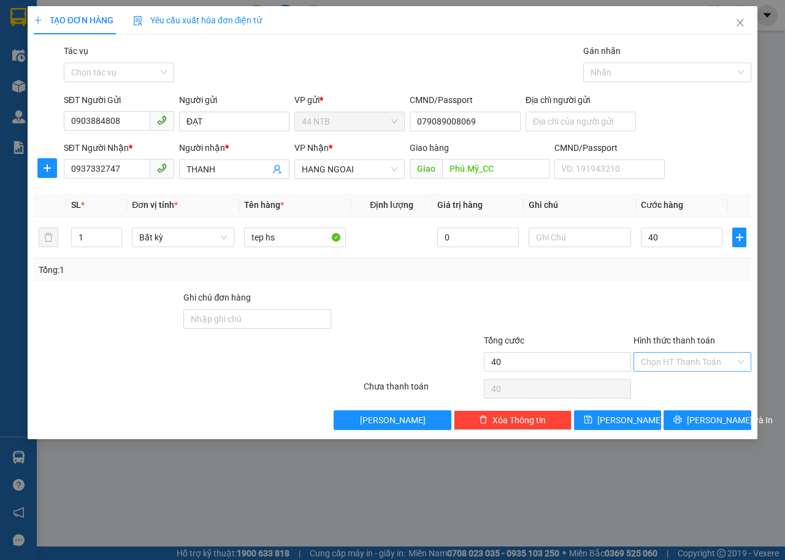
type input "40.000"
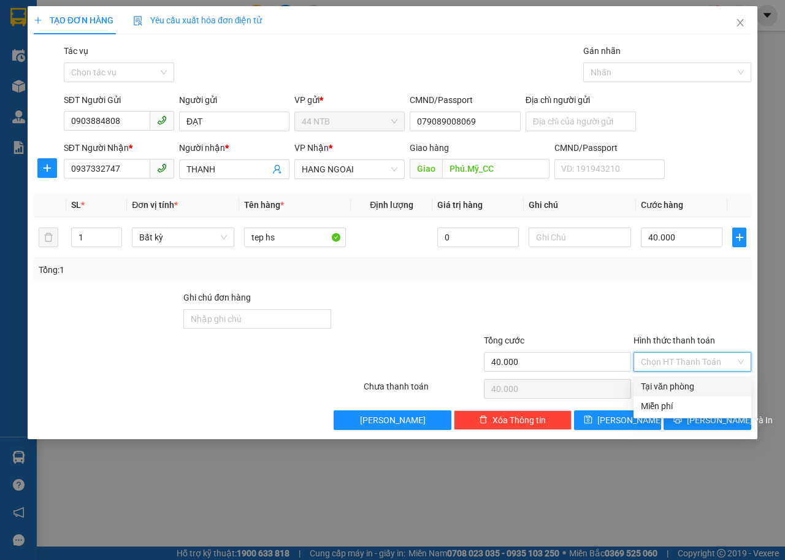
click at [708, 383] on div "Tại văn phòng" at bounding box center [692, 386] width 103 height 13
type input "0"
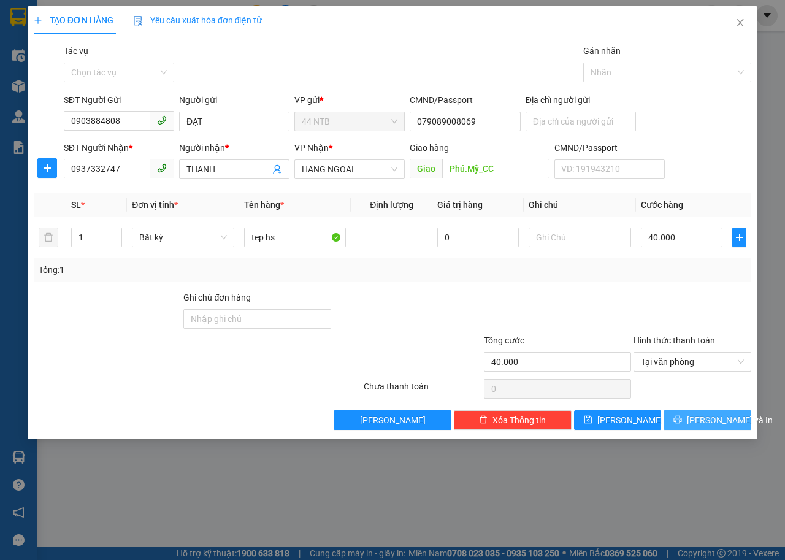
drag, startPoint x: 721, startPoint y: 417, endPoint x: 728, endPoint y: 415, distance: 7.6
click at [722, 417] on span "[PERSON_NAME] và In" at bounding box center [730, 419] width 86 height 13
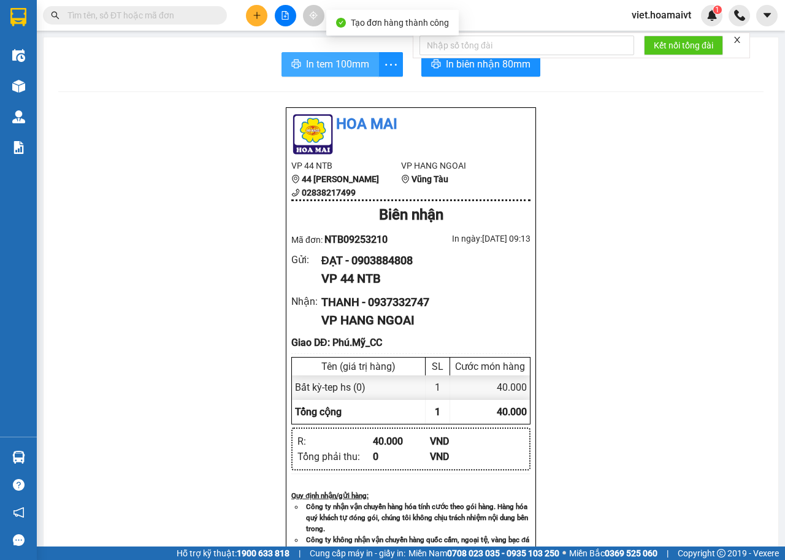
click at [310, 65] on span "In tem 100mm" at bounding box center [337, 63] width 63 height 15
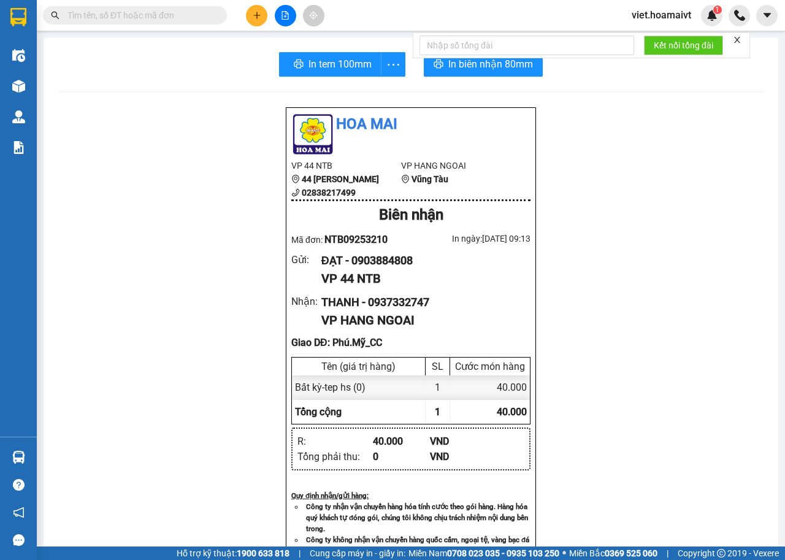
click at [262, 13] on button at bounding box center [256, 15] width 21 height 21
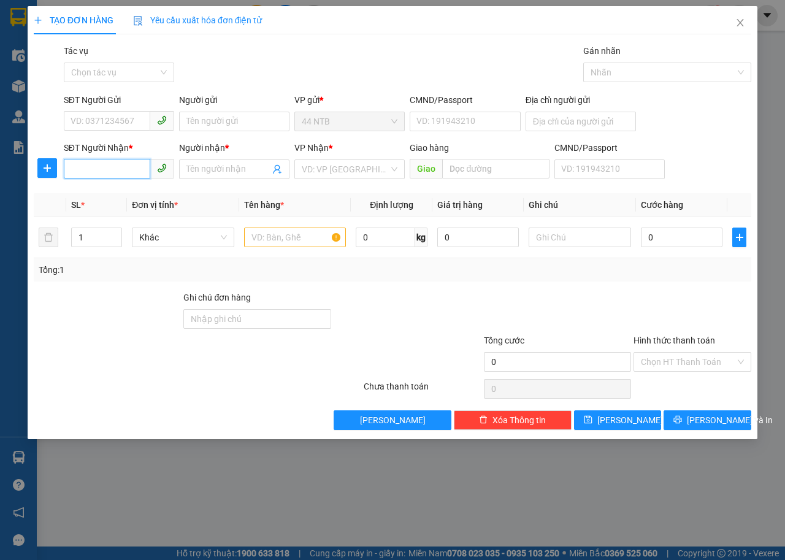
click at [111, 172] on input "SĐT Người Nhận *" at bounding box center [107, 169] width 86 height 20
type input "0933617166"
click at [126, 196] on div "0933617166 - tien" at bounding box center [119, 193] width 96 height 13
type input "1165 [PERSON_NAME]"
type input "tien"
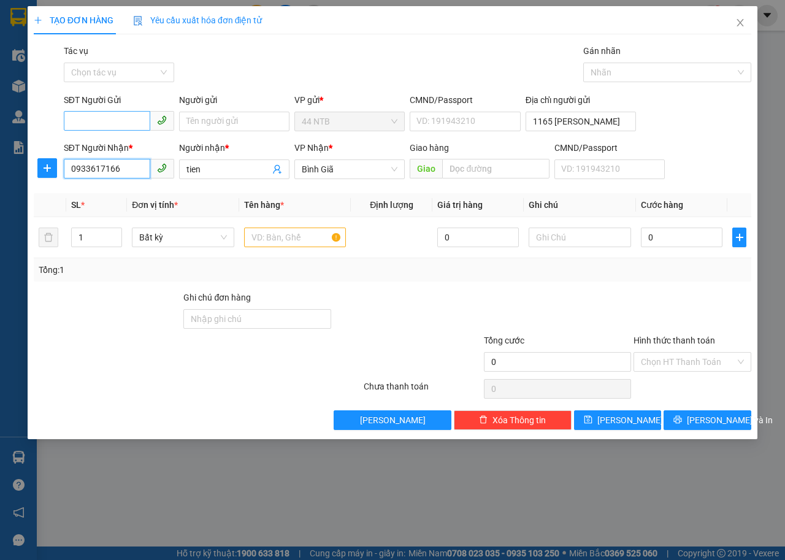
type input "0933617166"
click at [120, 113] on input "SĐT Người Gửi" at bounding box center [107, 121] width 86 height 20
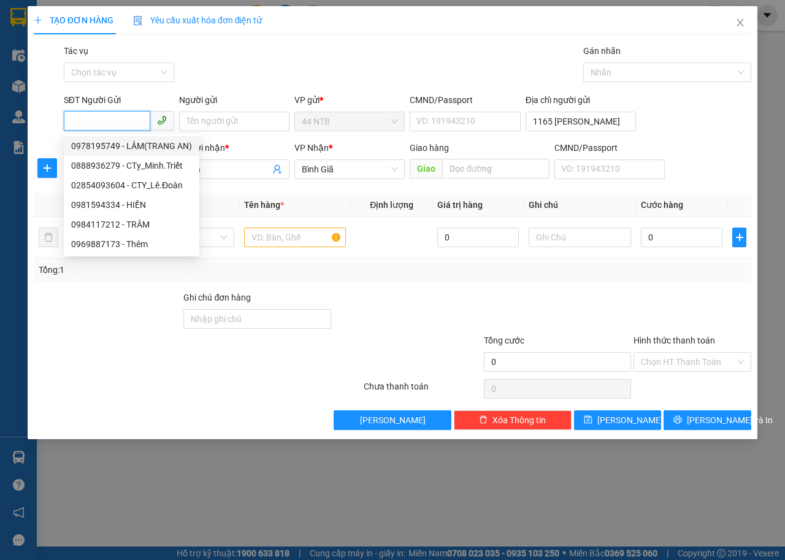
click at [122, 120] on input "SĐT Người Gửi" at bounding box center [107, 121] width 86 height 20
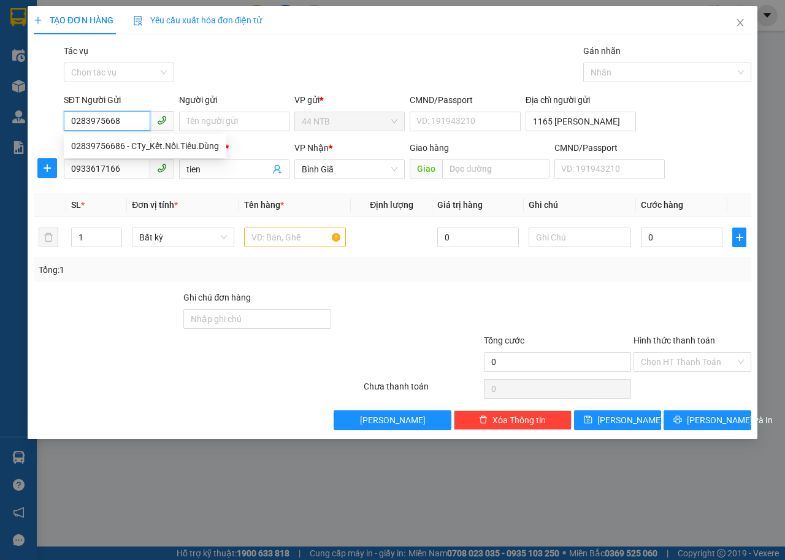
type input "02839756686"
click at [131, 144] on div "02839756686 - CTy_Kết.Nối.Tiêu.Dùng" at bounding box center [145, 145] width 148 height 13
type input "CTy_Kết.Nối.Tiêu.Dùng"
type input "MST 0311904294"
type input "02839756686"
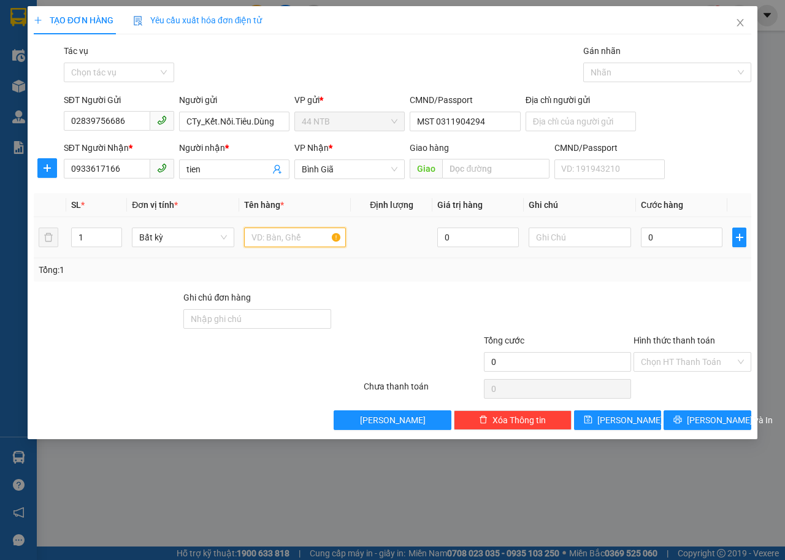
click at [281, 235] on input "text" at bounding box center [295, 238] width 102 height 20
type input "hộp"
click at [676, 243] on input "0" at bounding box center [682, 238] width 82 height 20
type input "3"
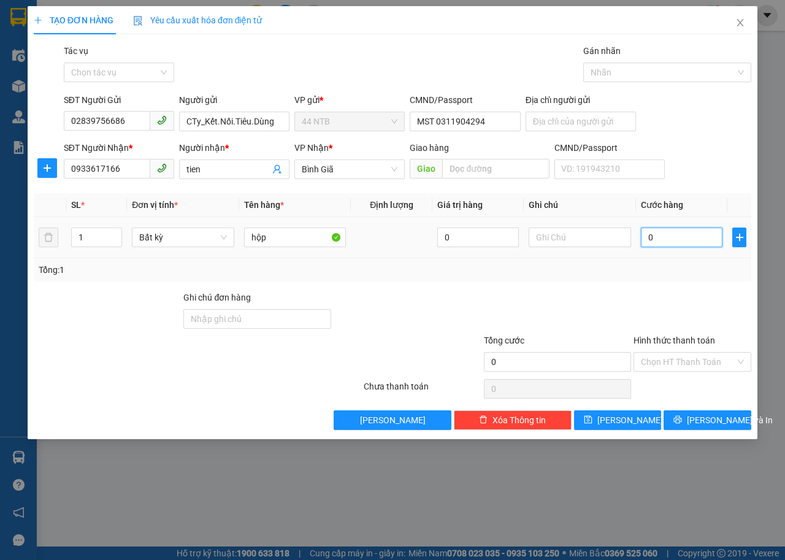
type input "3"
type input "30"
type input "30.000"
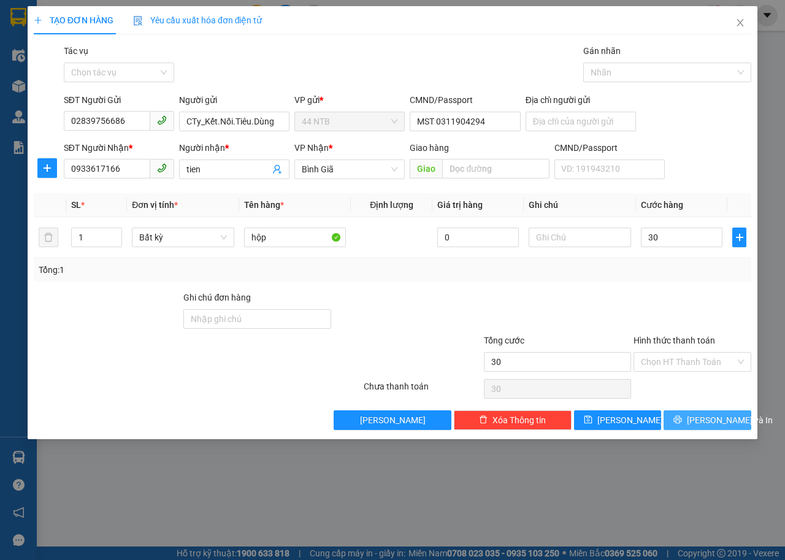
type input "30.000"
click at [730, 415] on span "[PERSON_NAME] và In" at bounding box center [730, 419] width 86 height 13
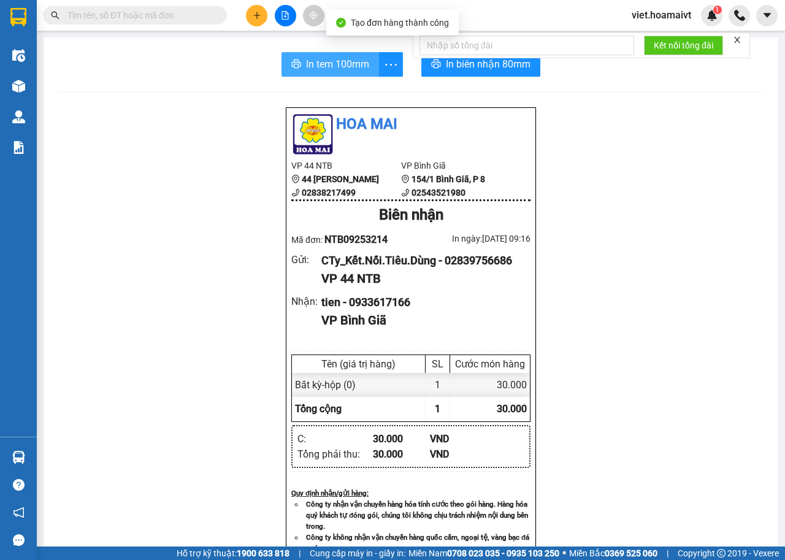
click at [324, 70] on span "In tem 100mm" at bounding box center [337, 63] width 63 height 15
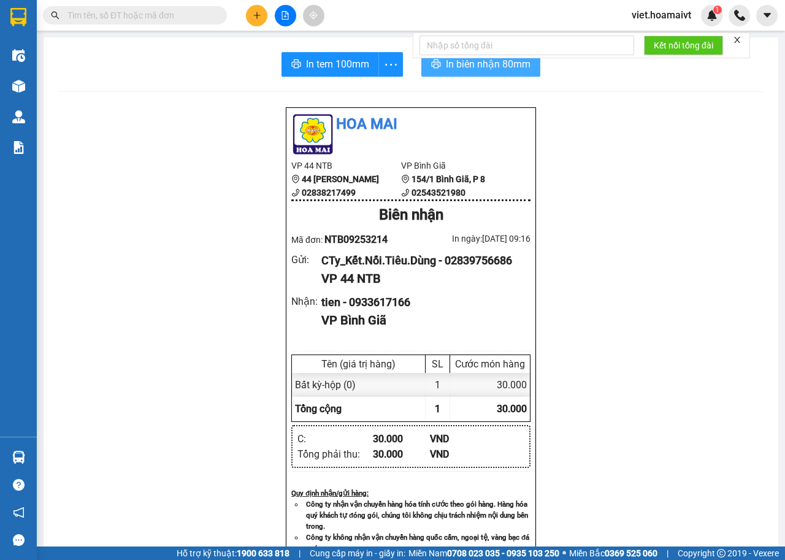
click at [470, 73] on button "In biên nhận 80mm" at bounding box center [480, 64] width 119 height 25
click at [261, 17] on button at bounding box center [256, 15] width 21 height 21
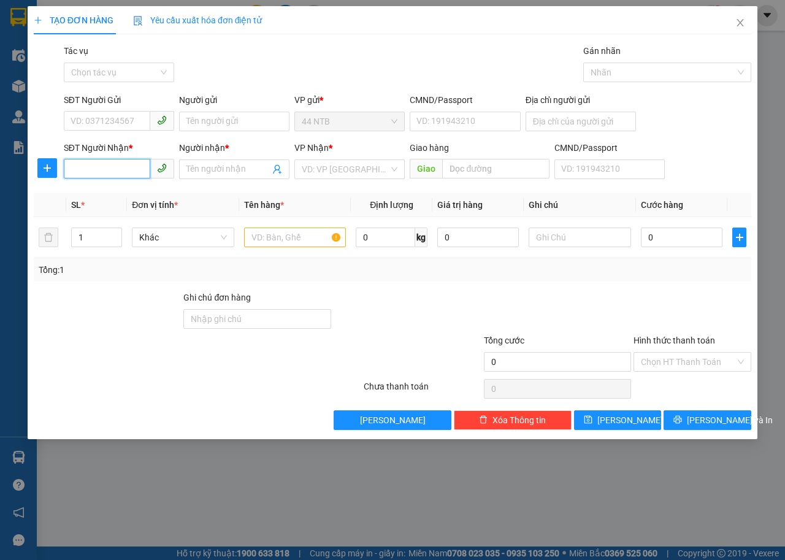
click at [106, 167] on input "SĐT Người Nhận *" at bounding box center [107, 169] width 86 height 20
type input "0945181836"
click at [198, 166] on input "Người nhận *" at bounding box center [227, 169] width 83 height 13
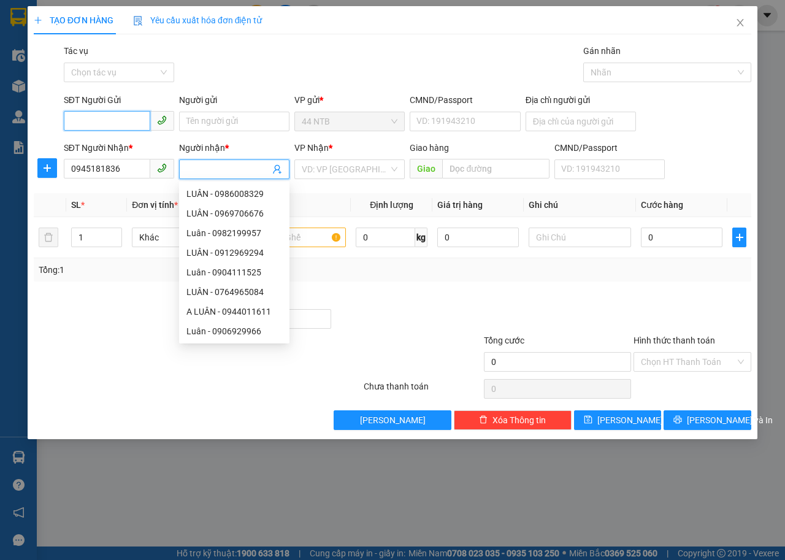
click at [80, 124] on input "SĐT Người Gửi" at bounding box center [107, 121] width 86 height 20
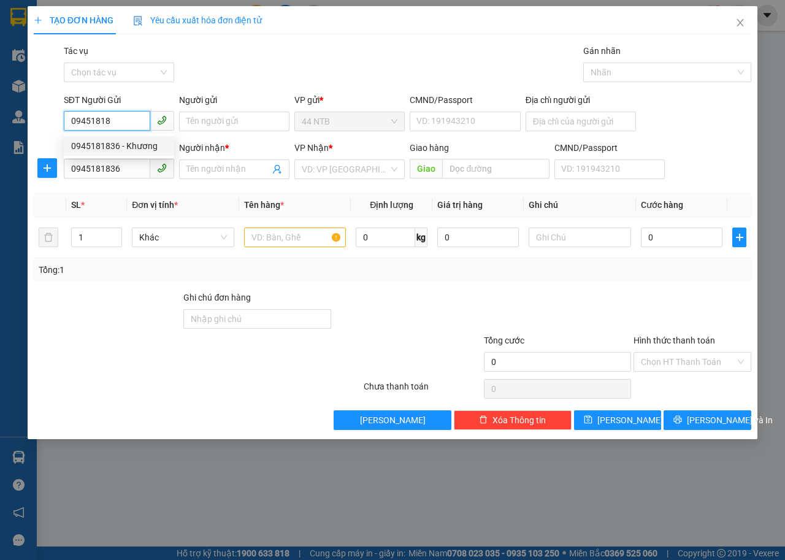
click at [101, 144] on div "0945181836 - Khương" at bounding box center [119, 145] width 96 height 13
type input "0945181836"
type input "Khương"
type input "079076015099"
type input "0945181836"
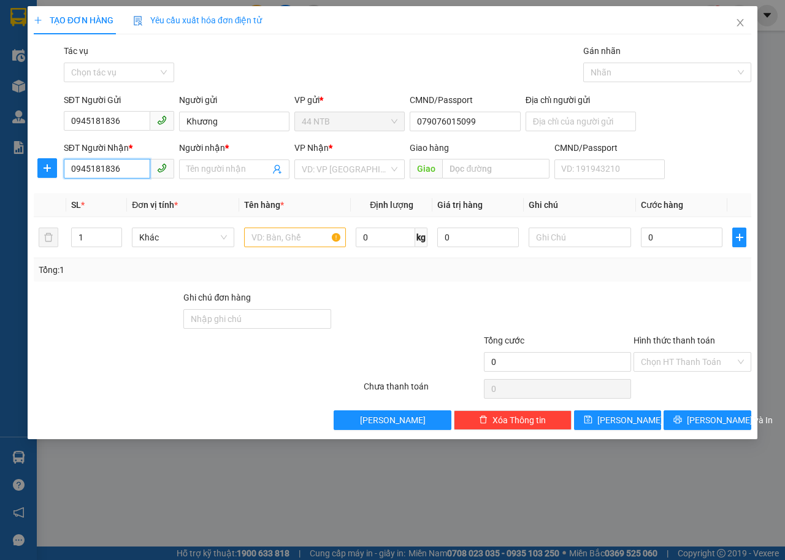
click at [124, 166] on input "0945181836" at bounding box center [107, 169] width 86 height 20
type input "0"
click at [123, 189] on div "0972781919 - Dân" at bounding box center [119, 193] width 96 height 13
type input "0972781919"
type input "Dân"
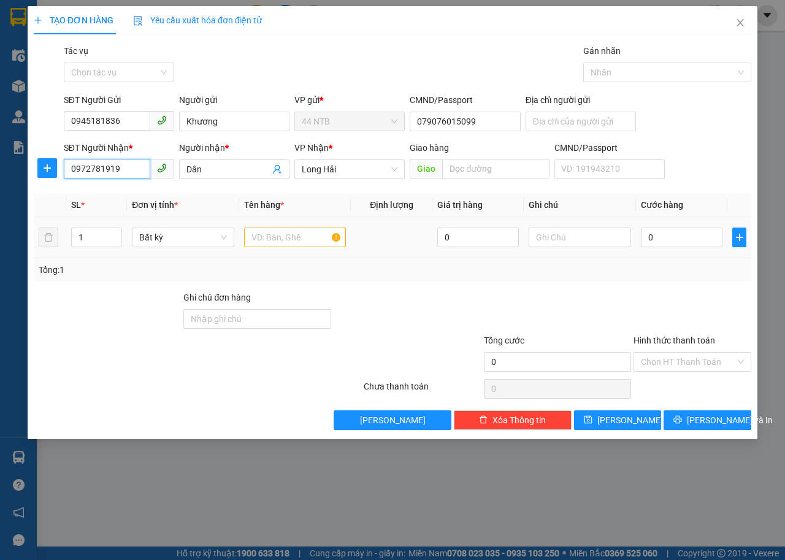
type input "0972781919"
click at [277, 240] on input "text" at bounding box center [295, 238] width 102 height 20
type input "bich ông nước"
click at [659, 234] on input "0" at bounding box center [682, 238] width 82 height 20
type input "3"
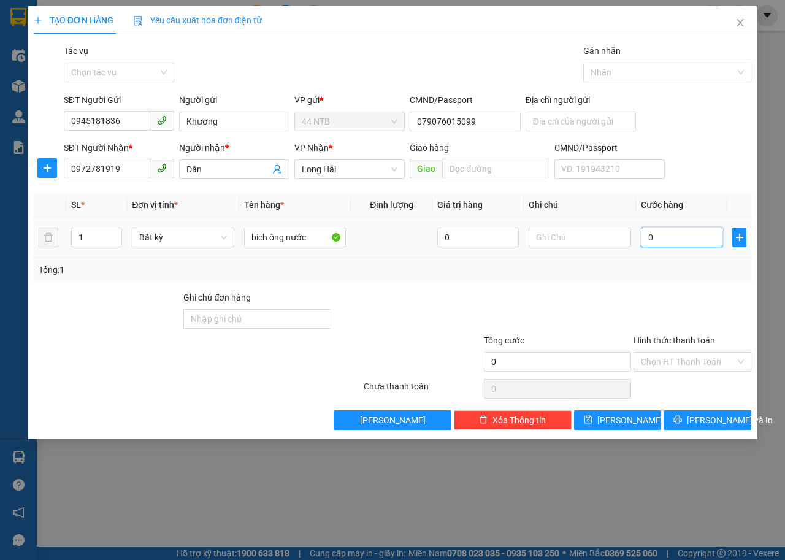
type input "3"
type input "30"
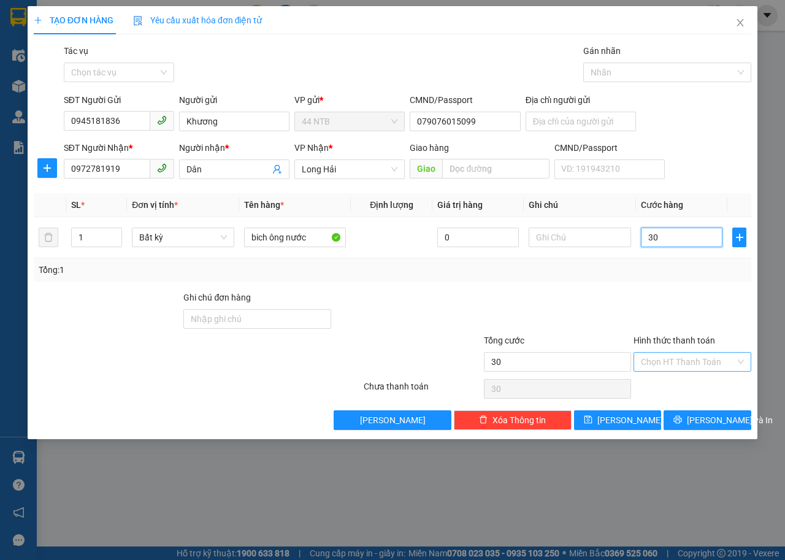
click at [741, 353] on div "Chọn HT Thanh Toán" at bounding box center [692, 362] width 118 height 20
type input "30.000"
click at [710, 376] on div "Transit Pickup Surcharge Ids Transit Deliver Surcharge Ids Transit Deliver Surc…" at bounding box center [393, 237] width 718 height 386
click at [727, 361] on input "Hình thức thanh toán" at bounding box center [688, 362] width 94 height 18
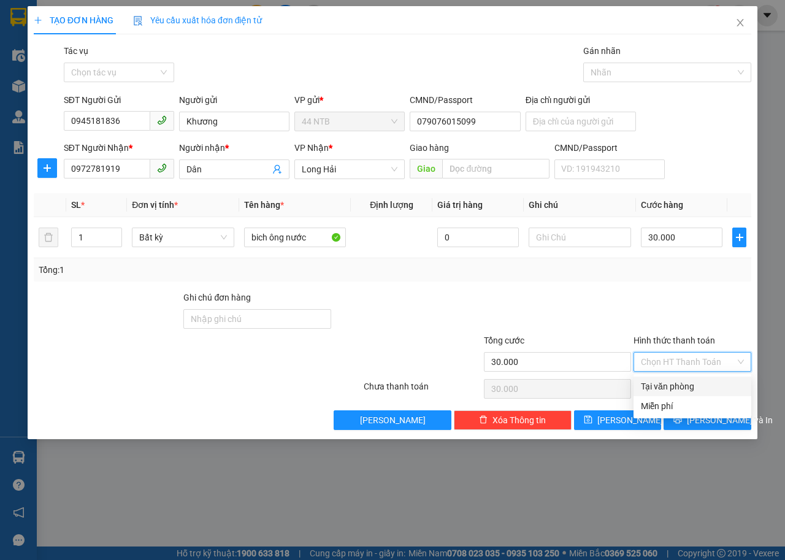
click at [711, 380] on div "Tại văn phòng" at bounding box center [692, 386] width 103 height 13
type input "0"
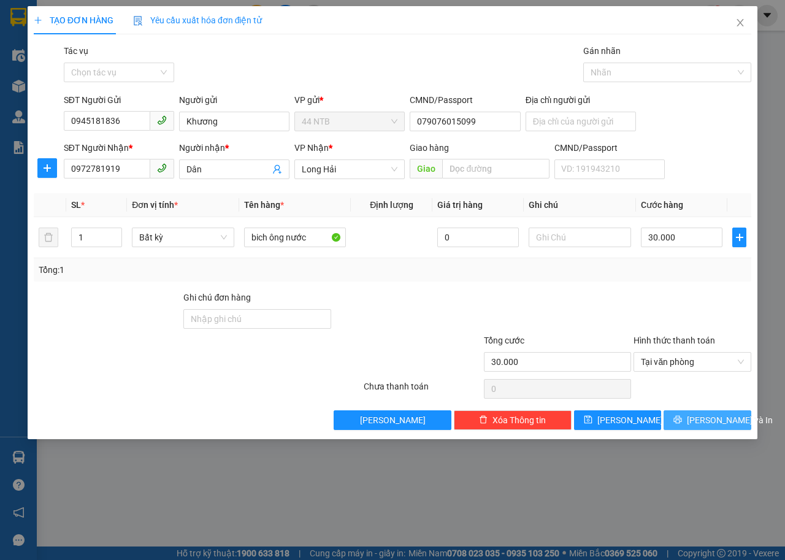
click at [706, 419] on span "[PERSON_NAME] và In" at bounding box center [730, 419] width 86 height 13
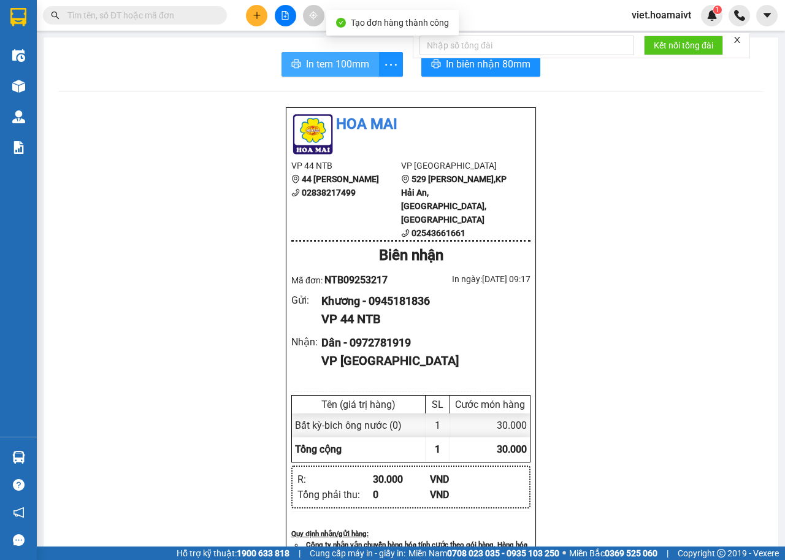
click at [355, 68] on span "In tem 100mm" at bounding box center [337, 63] width 63 height 15
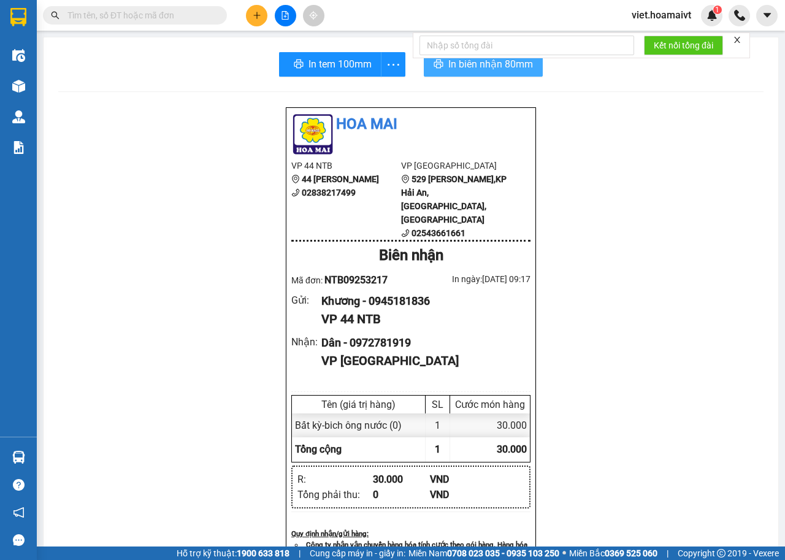
drag, startPoint x: 502, startPoint y: 64, endPoint x: 524, endPoint y: 83, distance: 28.7
click at [502, 64] on span "In biên nhận 80mm" at bounding box center [490, 63] width 85 height 15
